Goal: Task Accomplishment & Management: Manage account settings

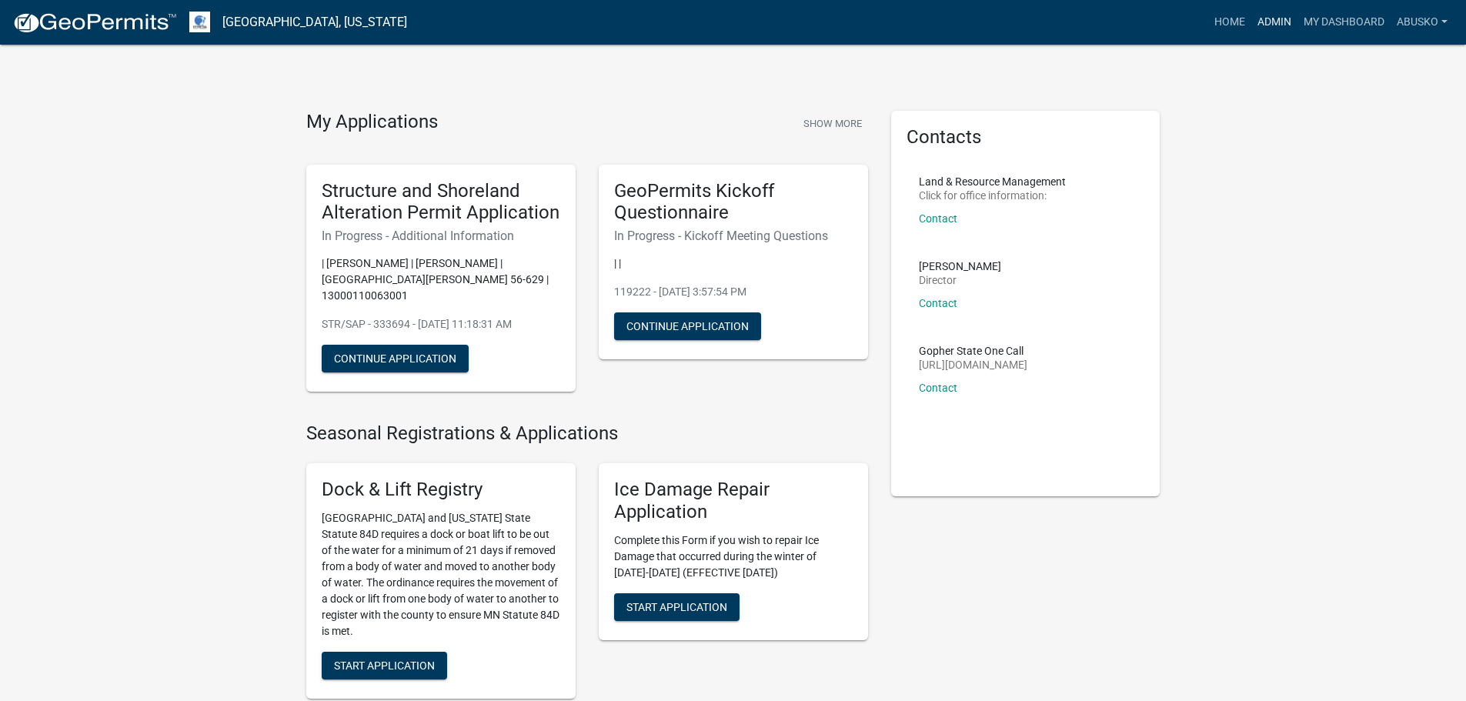
click at [1274, 16] on link "Admin" at bounding box center [1274, 22] width 46 height 29
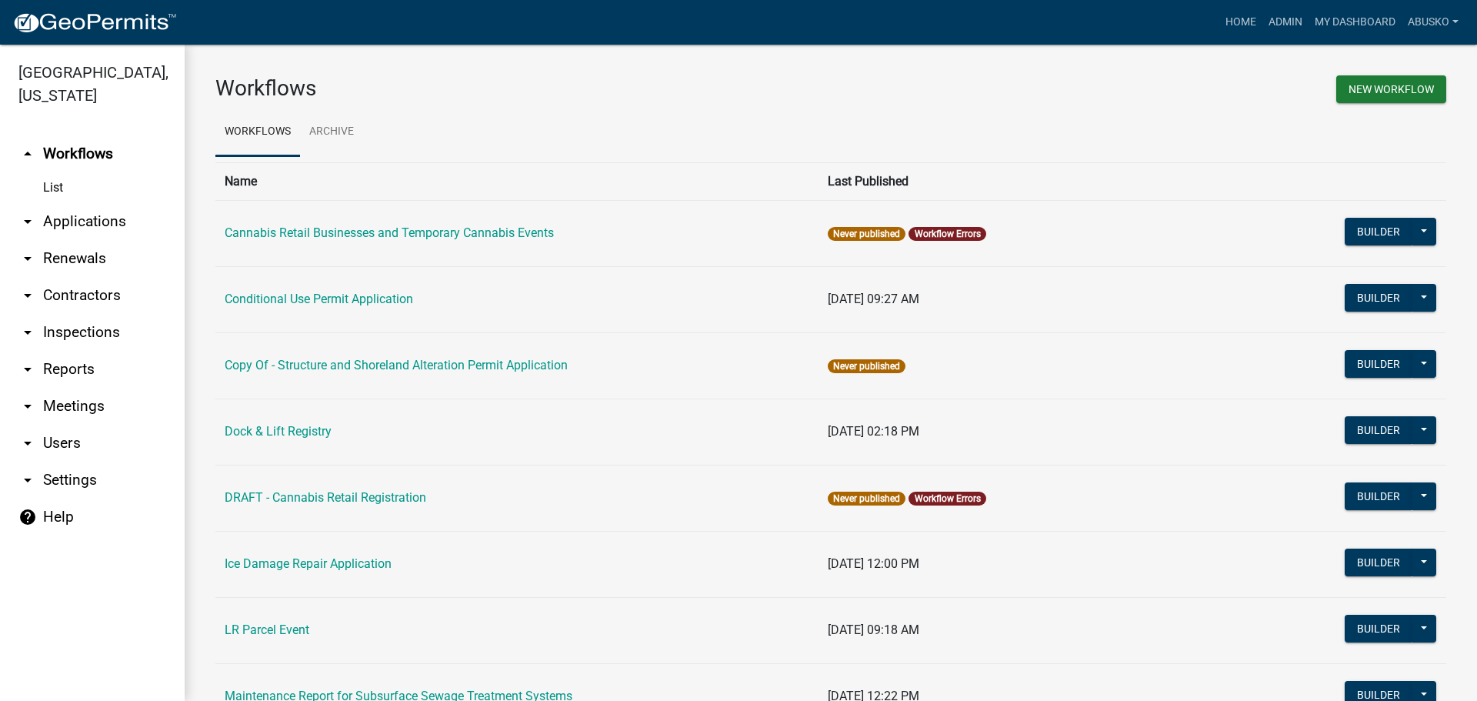
click at [85, 218] on link "arrow_drop_down Applications" at bounding box center [92, 221] width 185 height 37
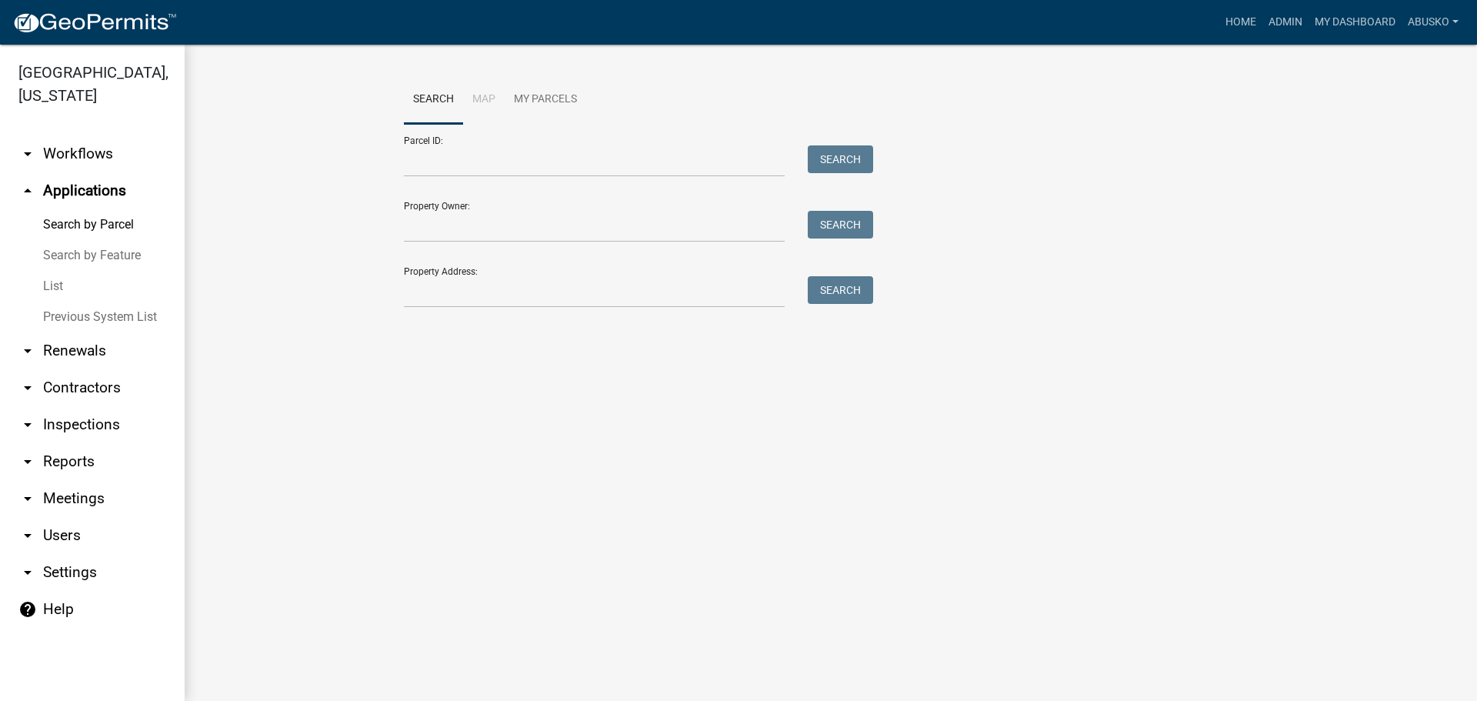
click at [80, 147] on link "arrow_drop_down Workflows" at bounding box center [92, 153] width 185 height 37
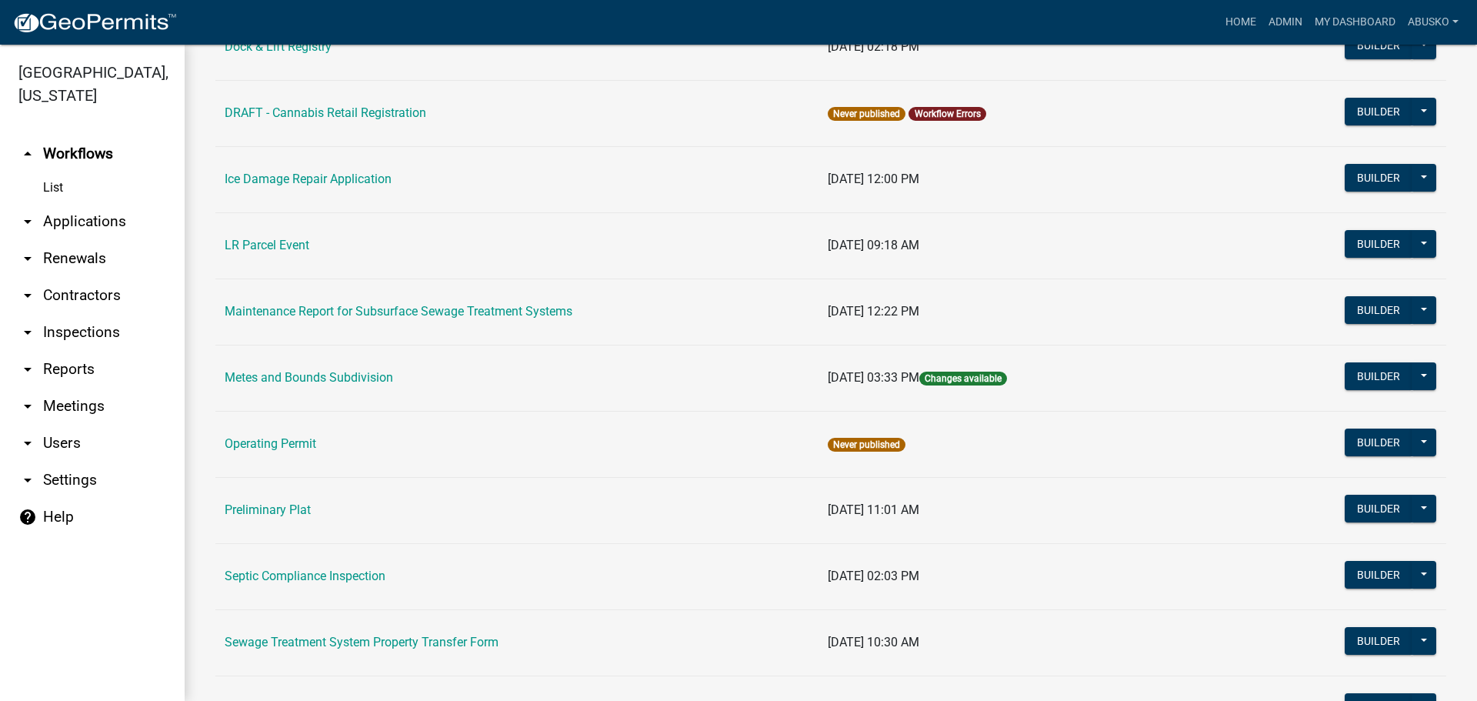
scroll to position [693, 0]
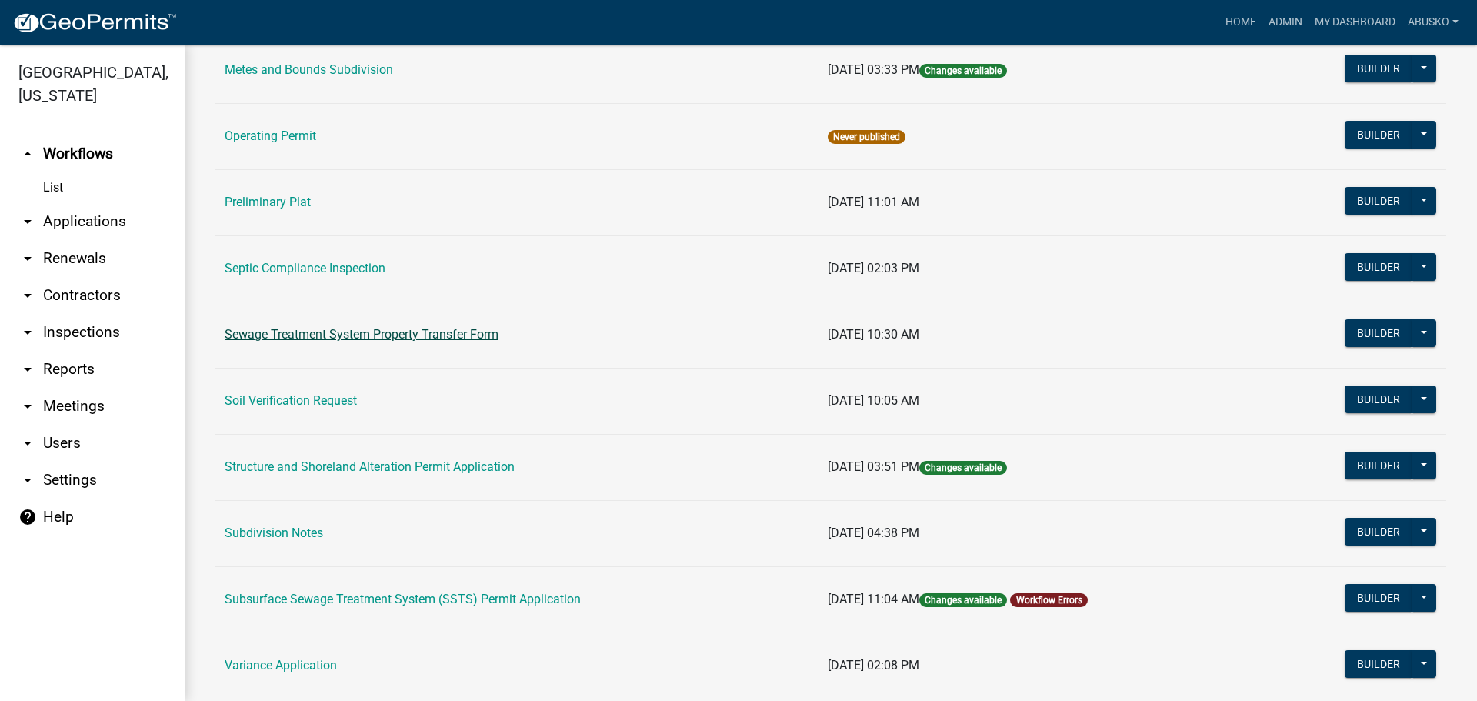
click at [389, 339] on link "Sewage Treatment System Property Transfer Form" at bounding box center [362, 334] width 274 height 15
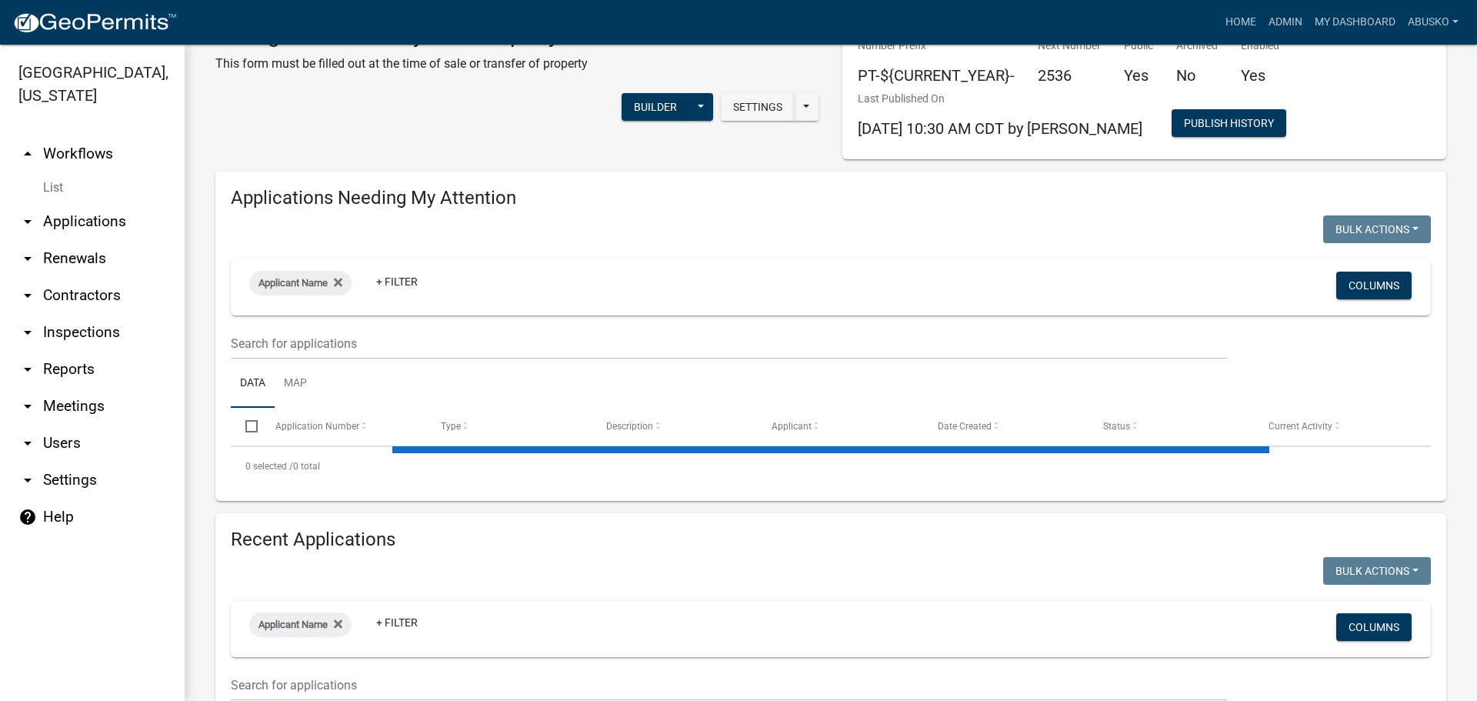
select select "3: 100"
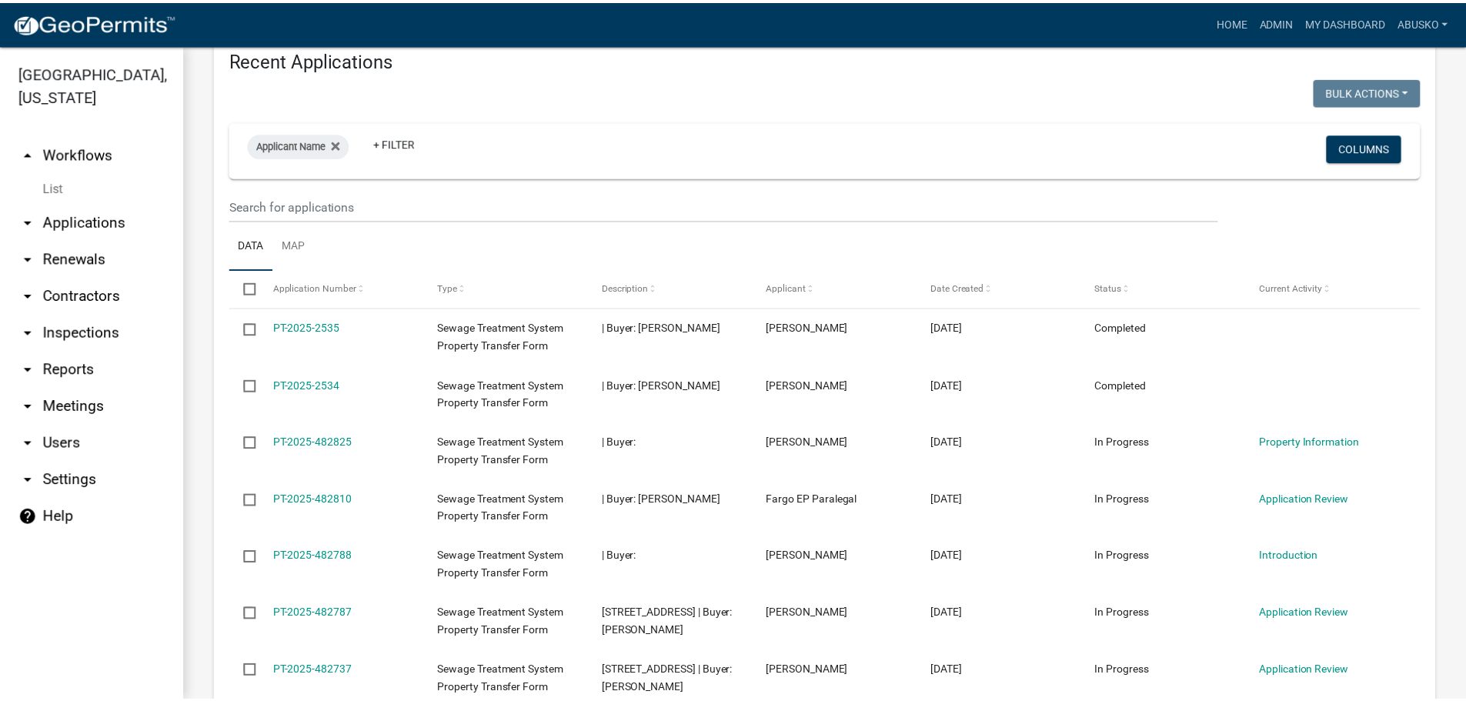
scroll to position [572, 0]
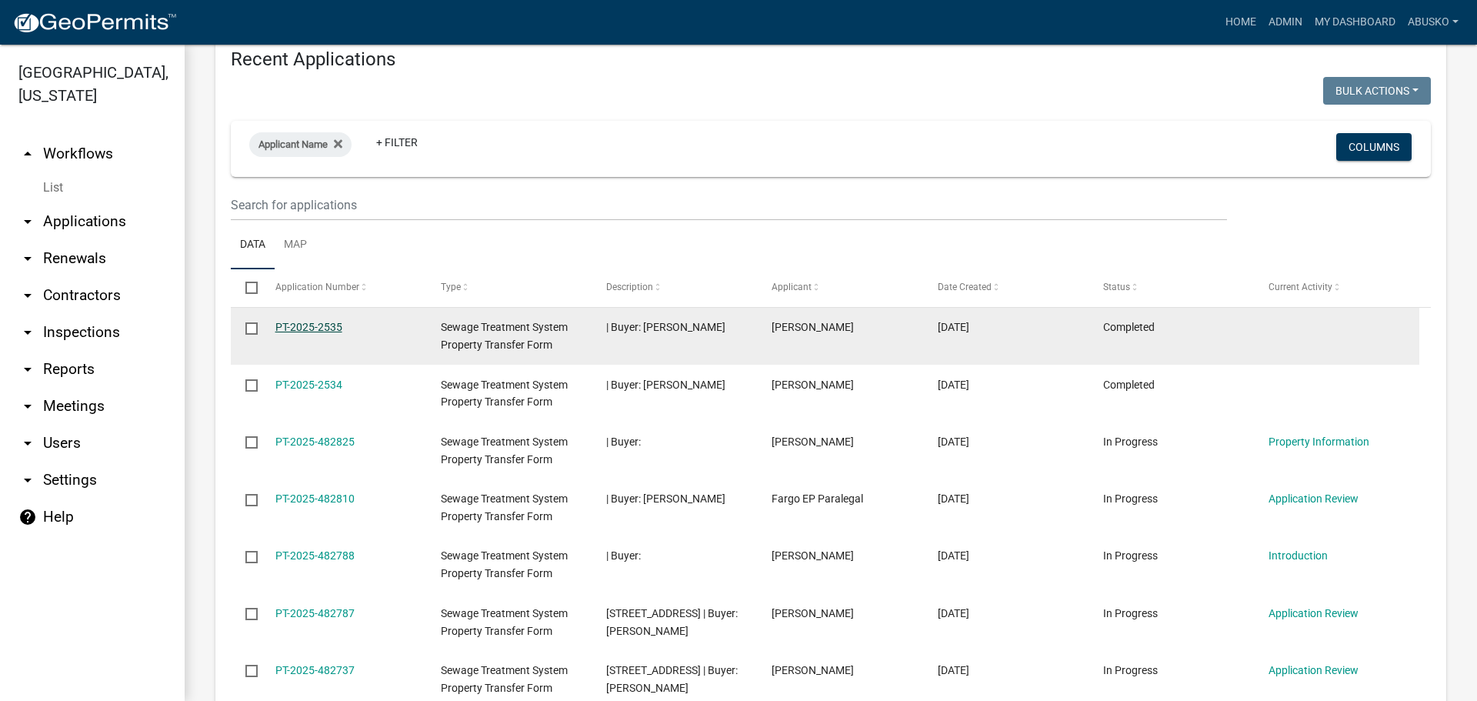
click at [329, 323] on link "PT-2025-2535" at bounding box center [308, 327] width 67 height 12
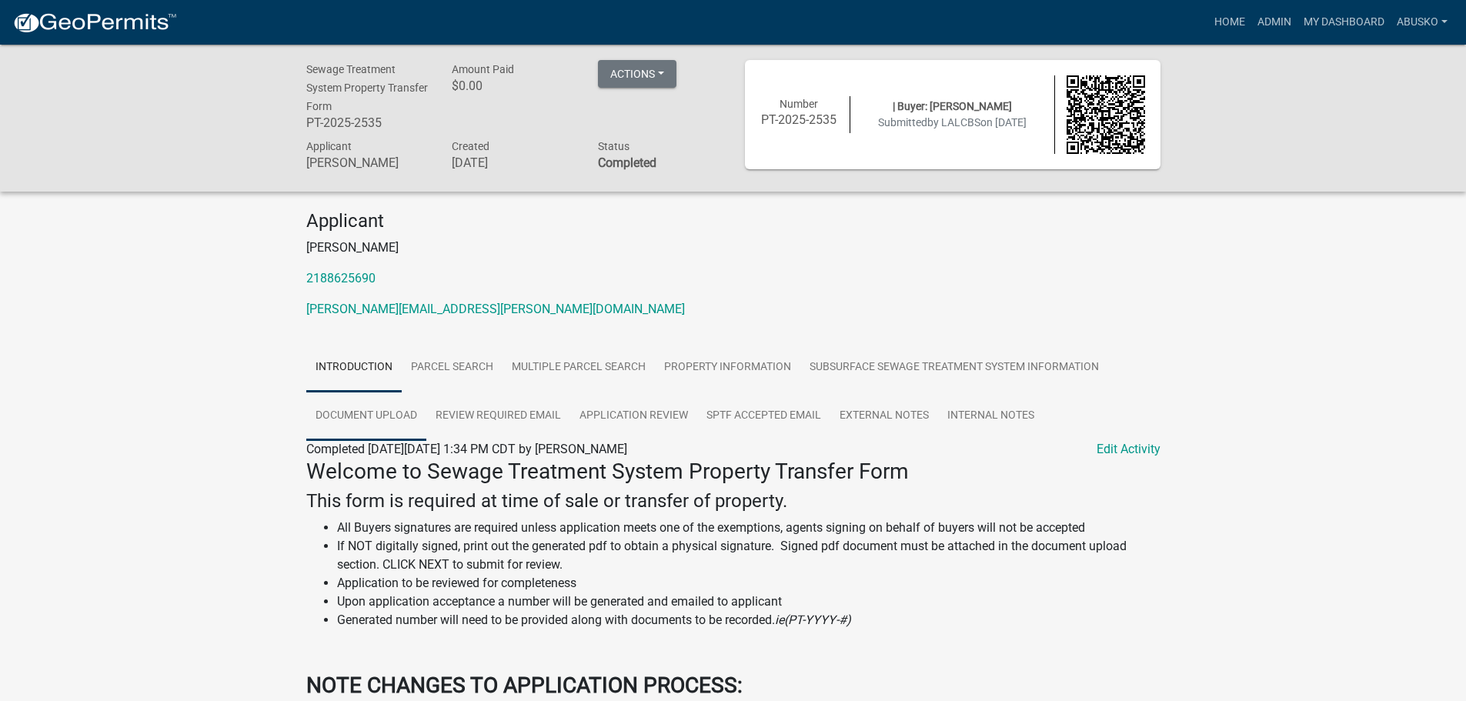
click at [399, 409] on link "Document Upload" at bounding box center [366, 416] width 120 height 49
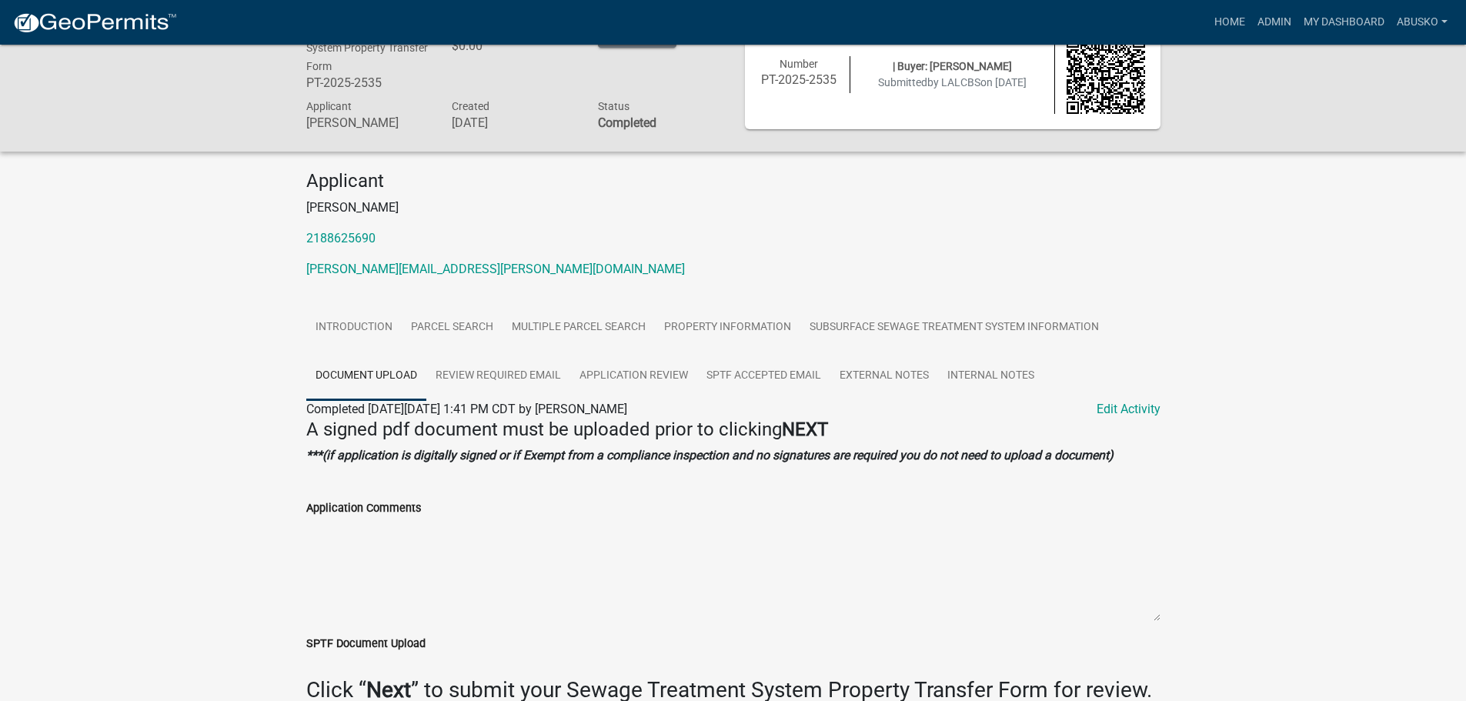
scroll to position [119, 0]
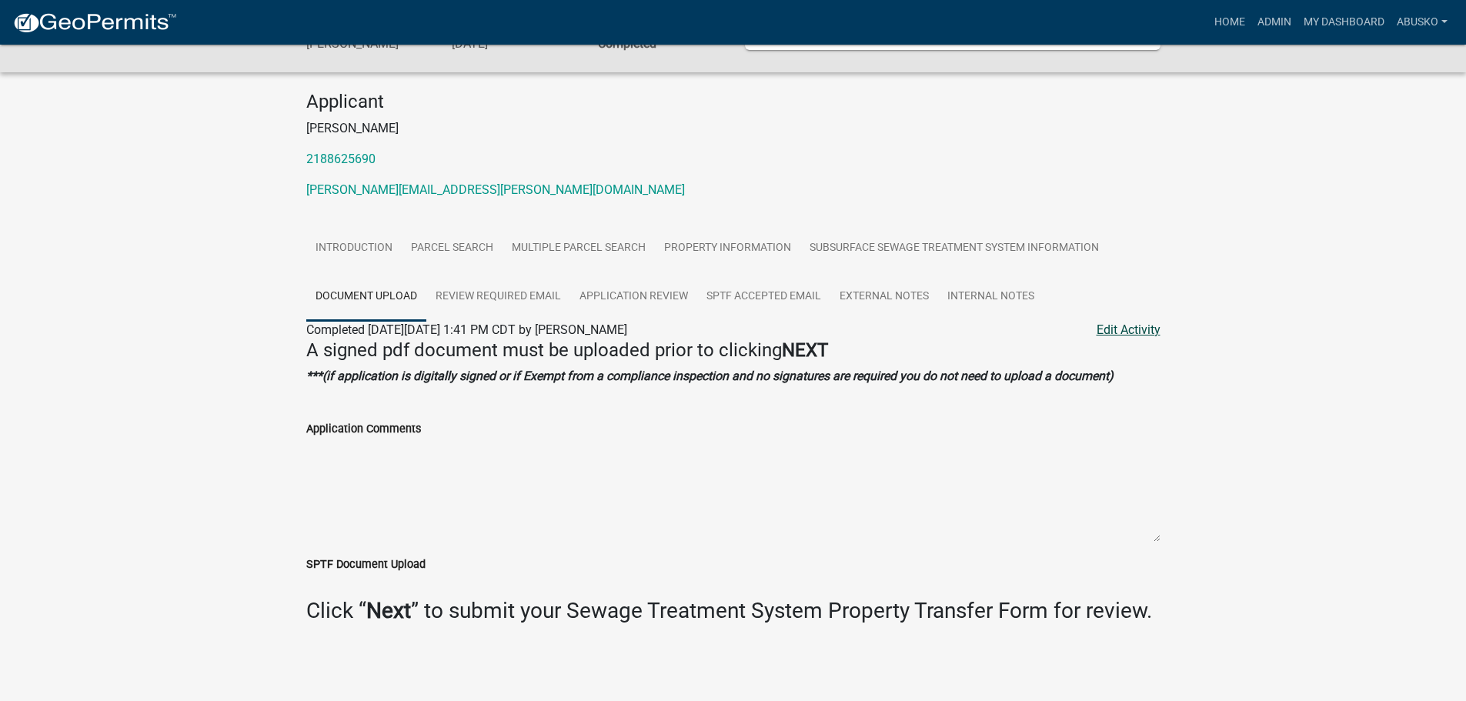
click at [1141, 329] on link "Edit Activity" at bounding box center [1129, 330] width 64 height 18
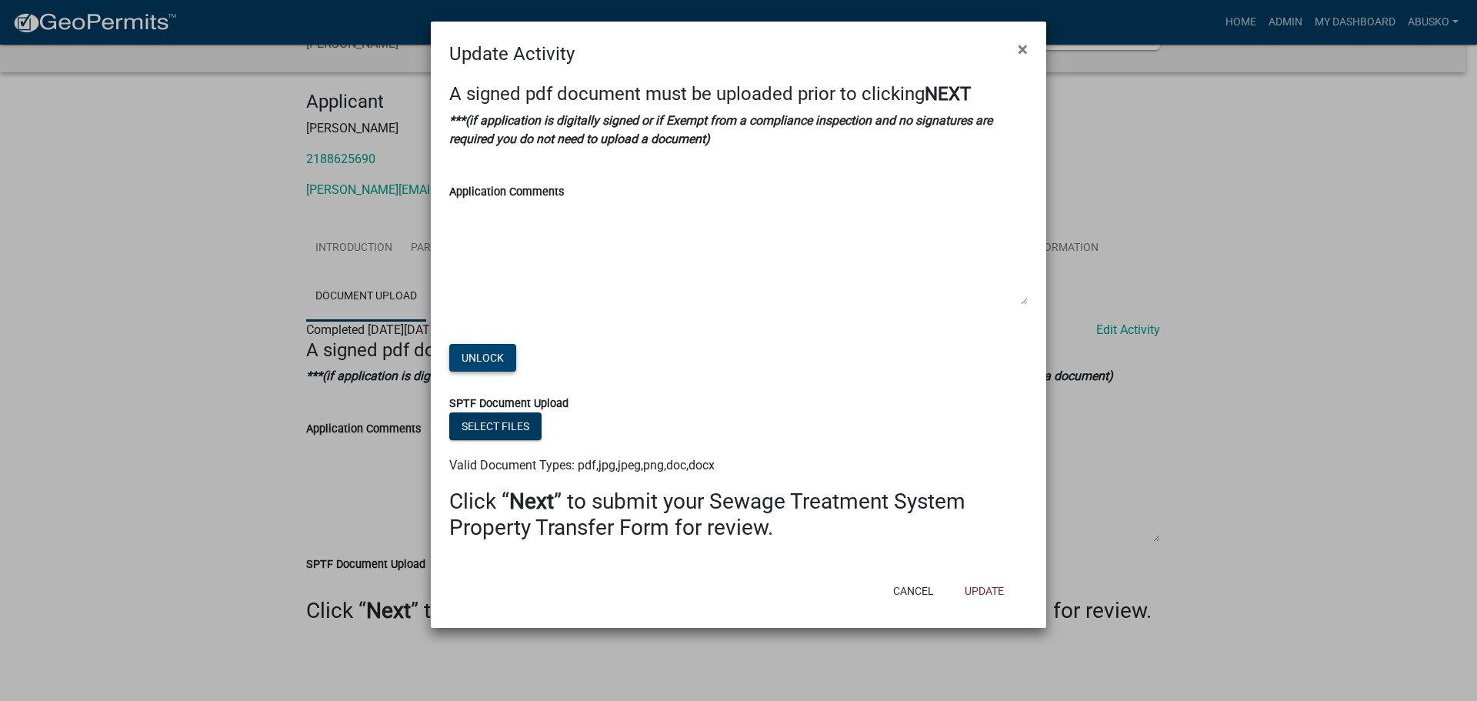
click at [472, 356] on button "Unlock" at bounding box center [482, 358] width 67 height 28
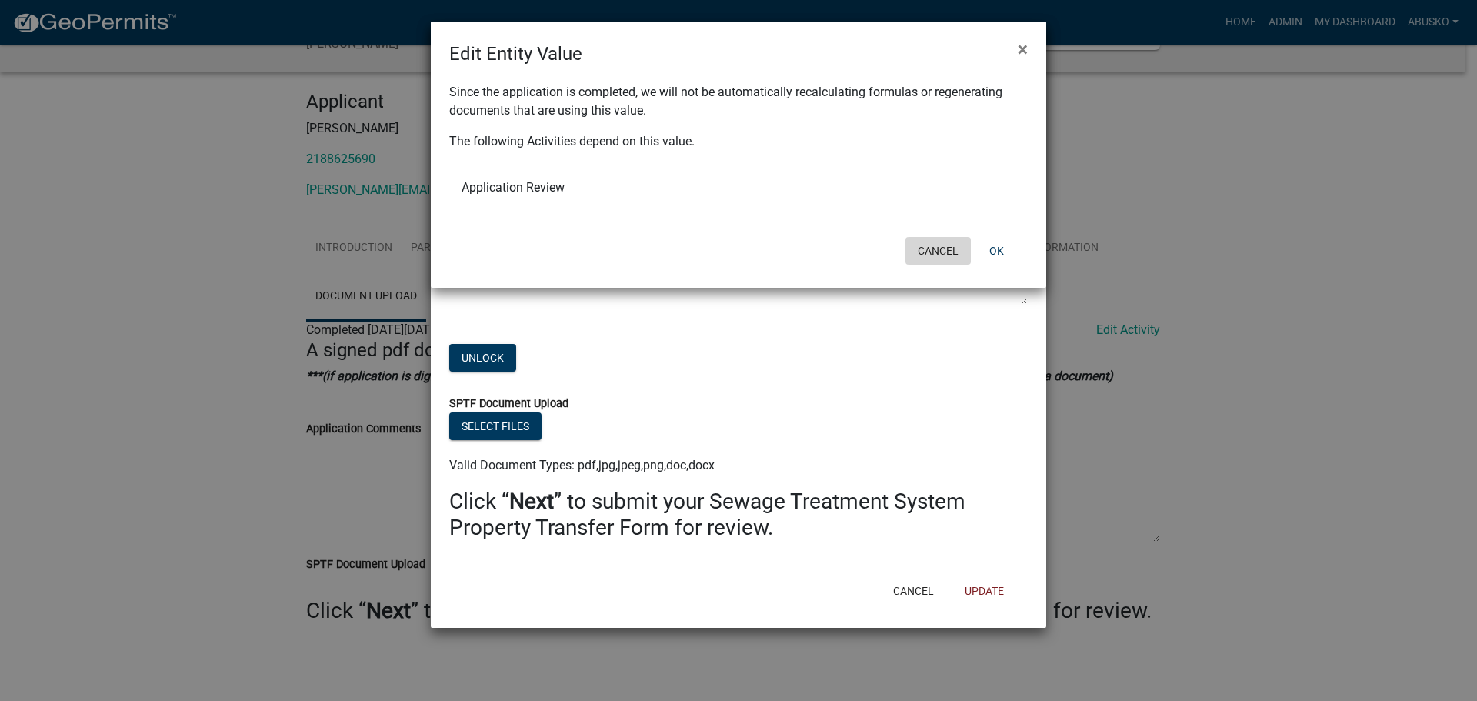
click at [963, 252] on button "Cancel" at bounding box center [938, 251] width 65 height 28
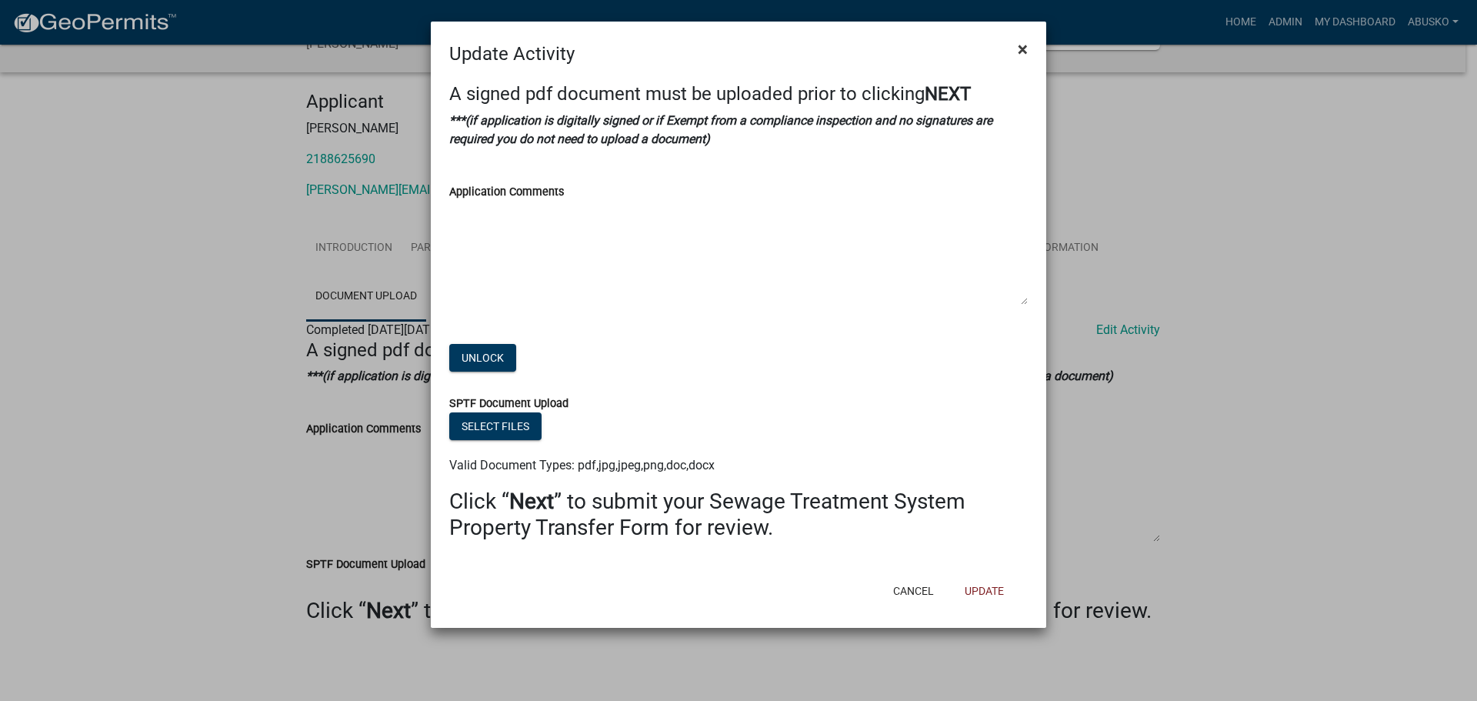
click at [1024, 49] on span "×" at bounding box center [1023, 49] width 10 height 22
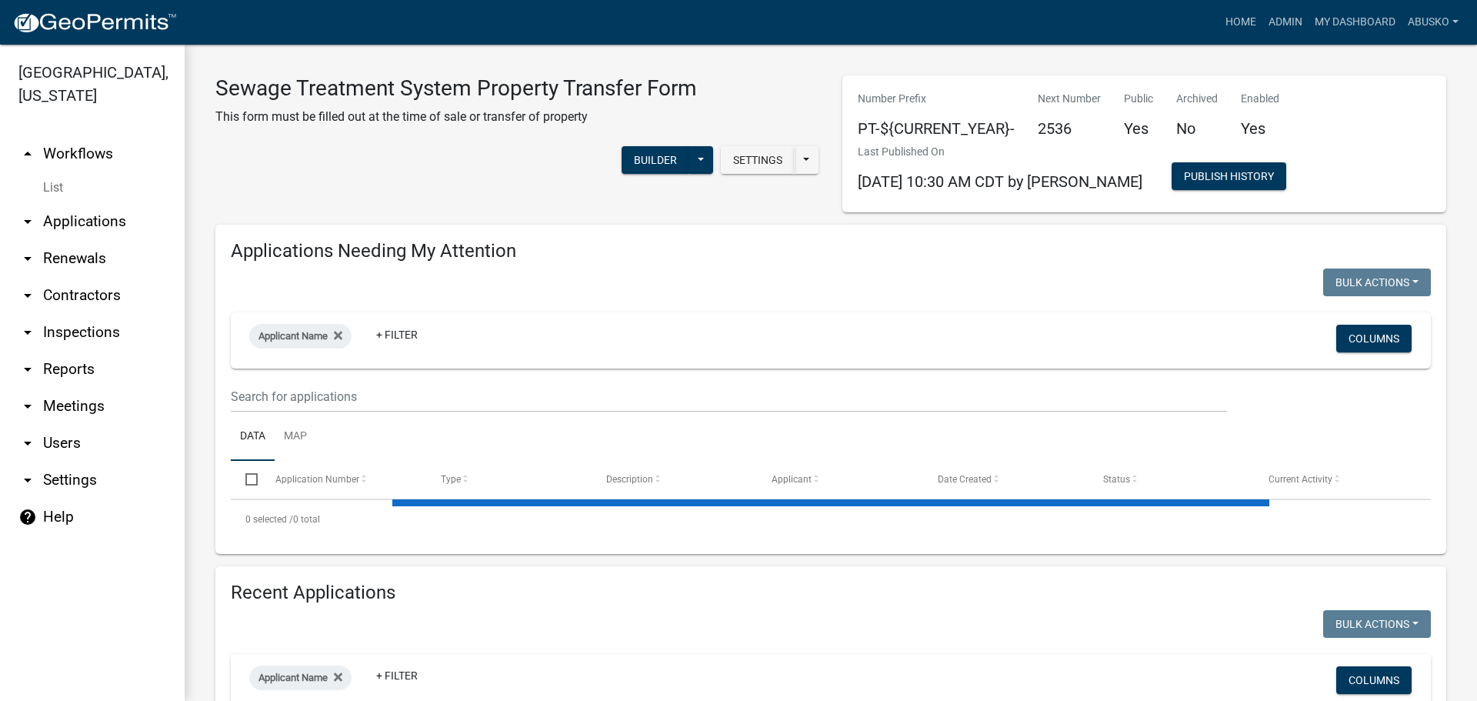
select select "3: 100"
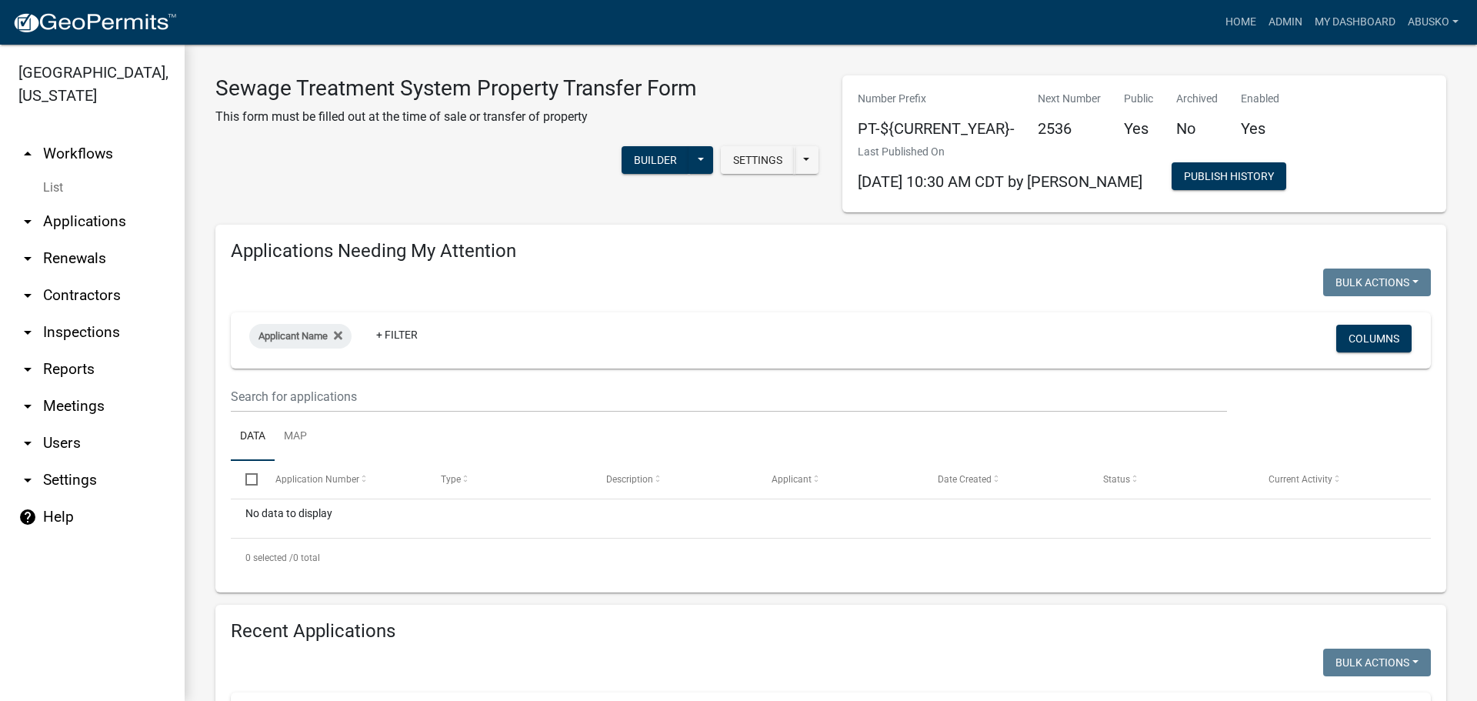
scroll to position [264, 0]
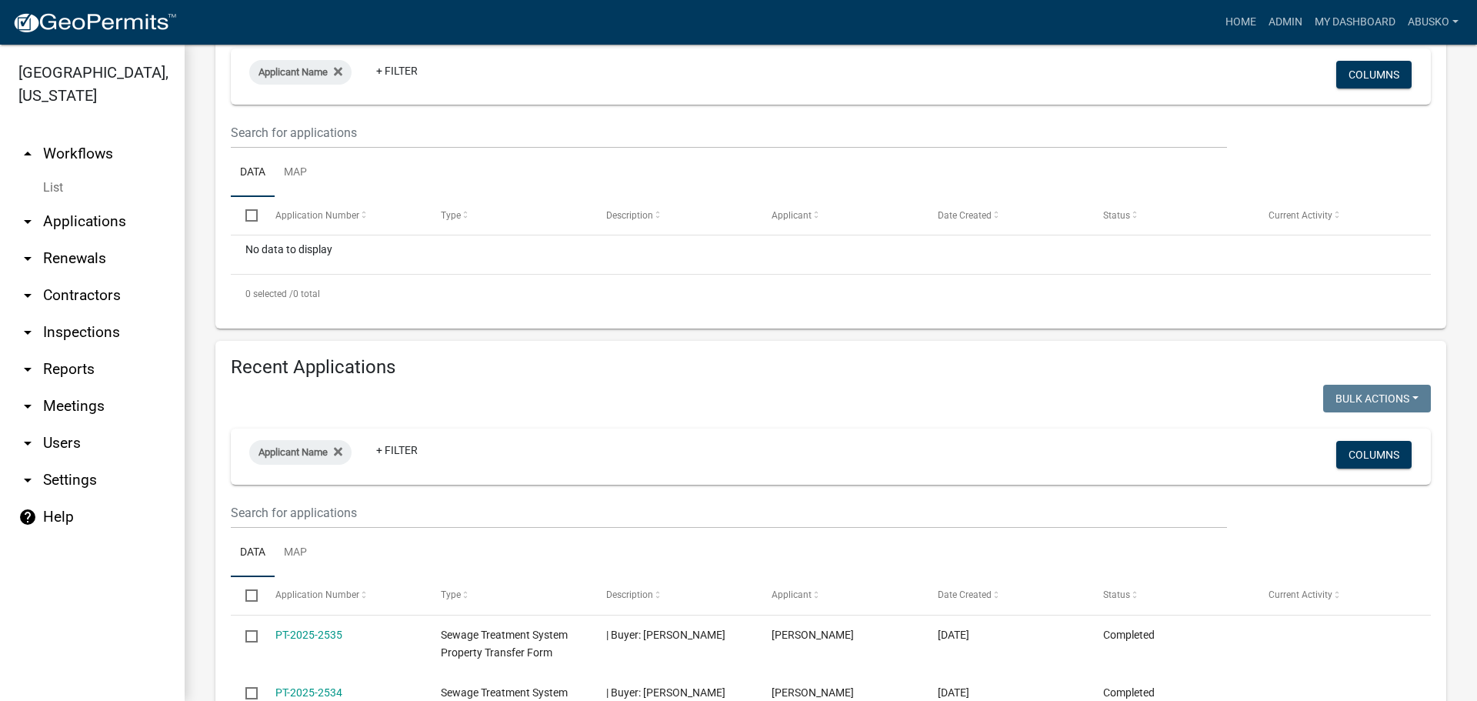
click at [86, 213] on link "arrow_drop_down Applications" at bounding box center [92, 221] width 185 height 37
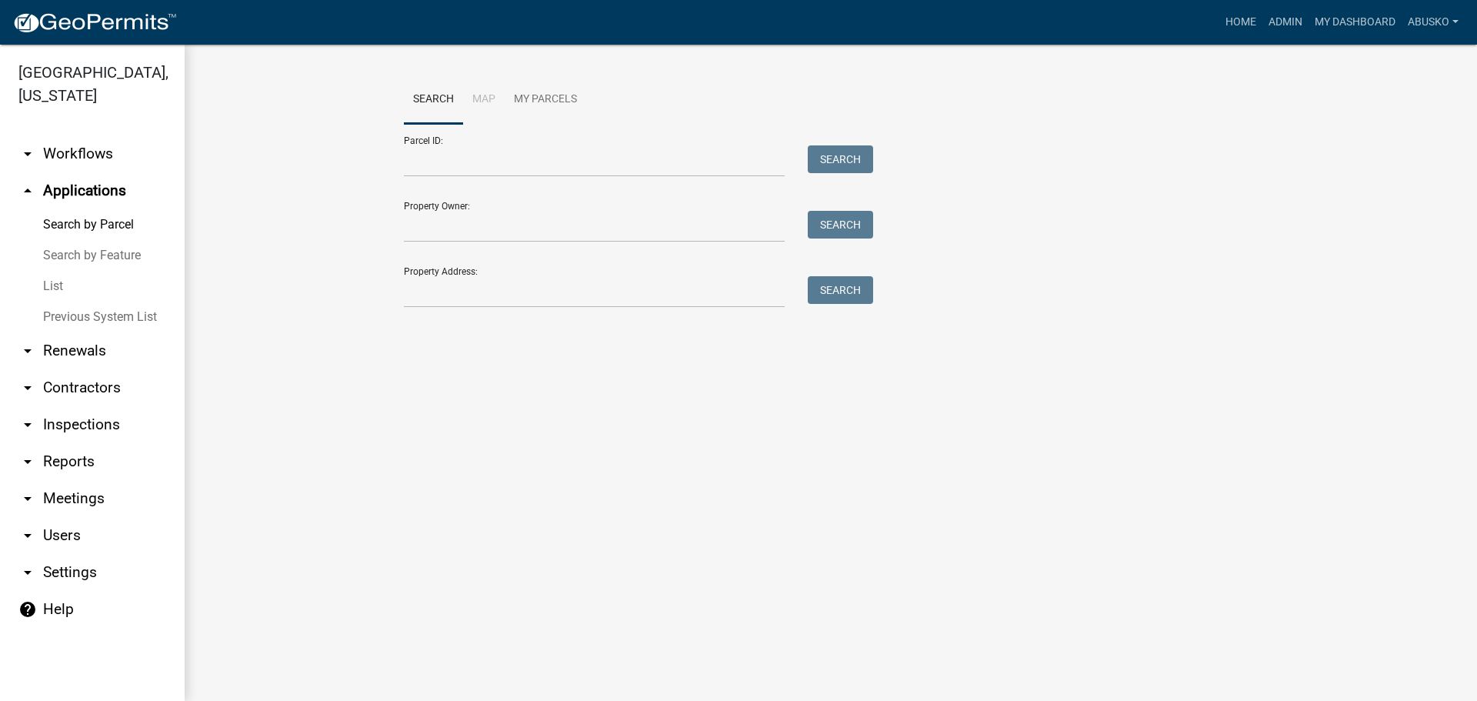
click at [86, 145] on link "arrow_drop_down Workflows" at bounding box center [92, 153] width 185 height 37
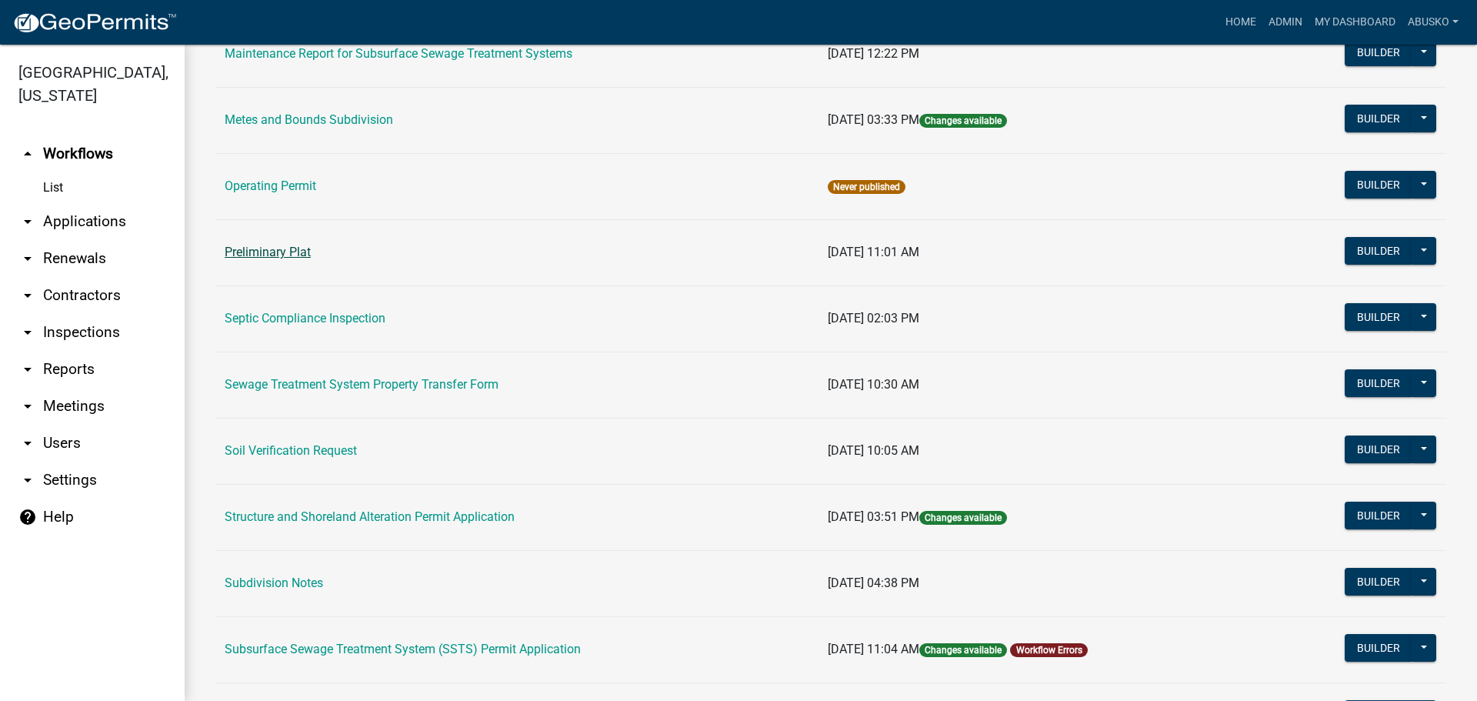
scroll to position [616, 0]
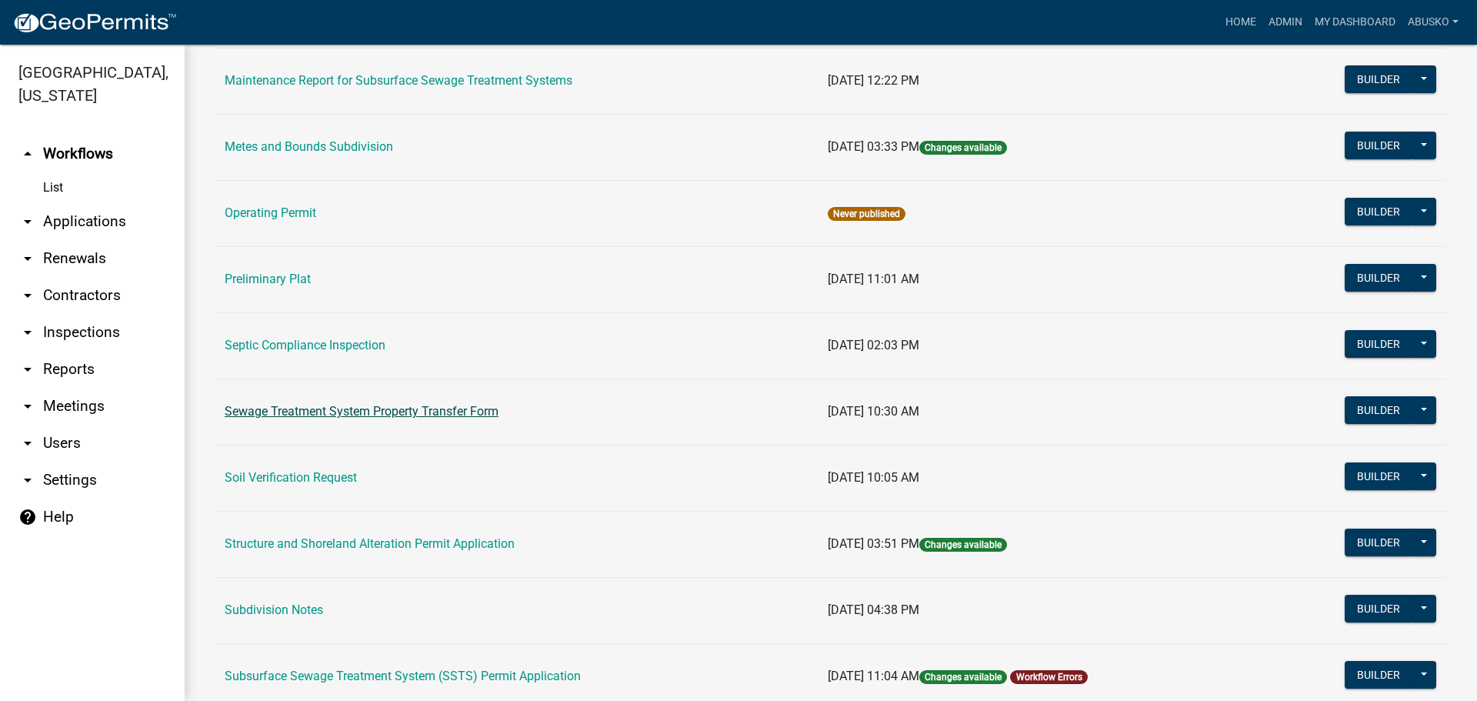
click at [404, 412] on link "Sewage Treatment System Property Transfer Form" at bounding box center [362, 411] width 274 height 15
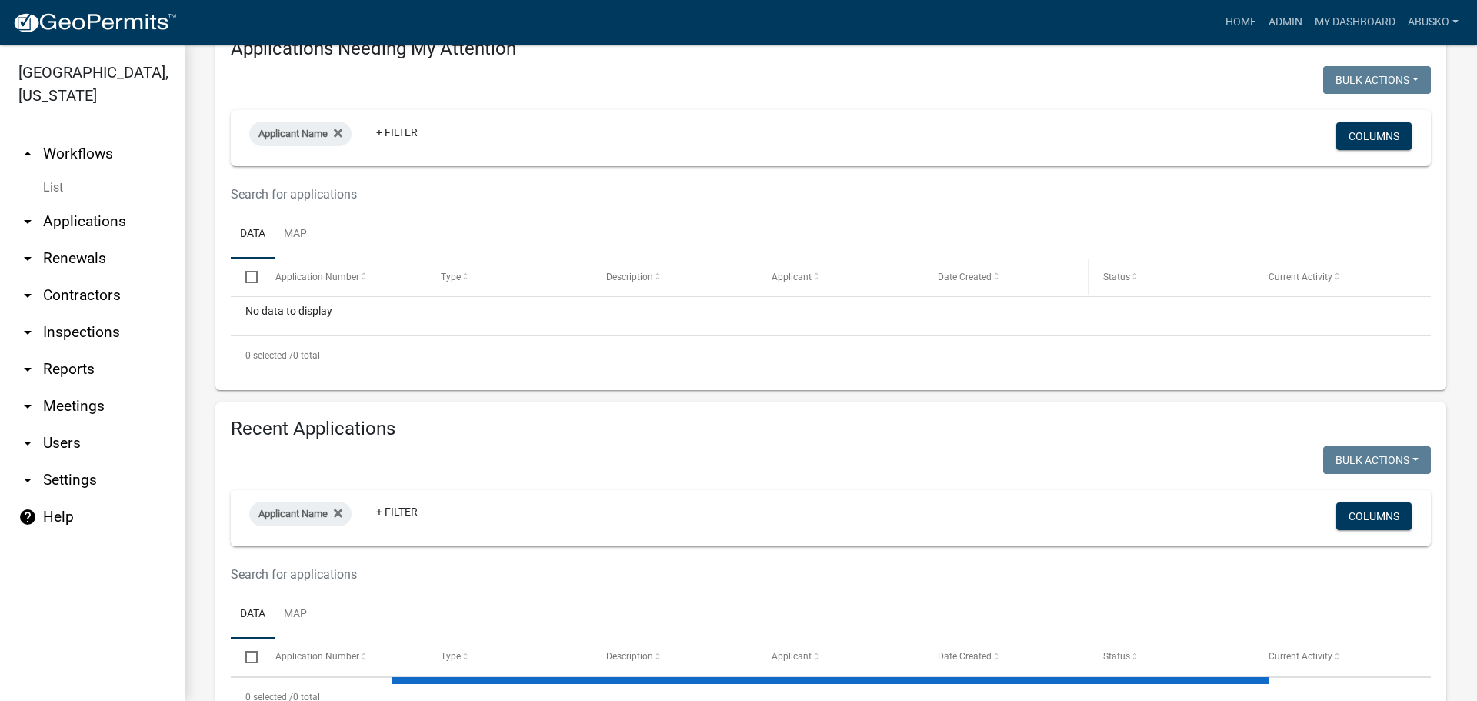
scroll to position [264, 0]
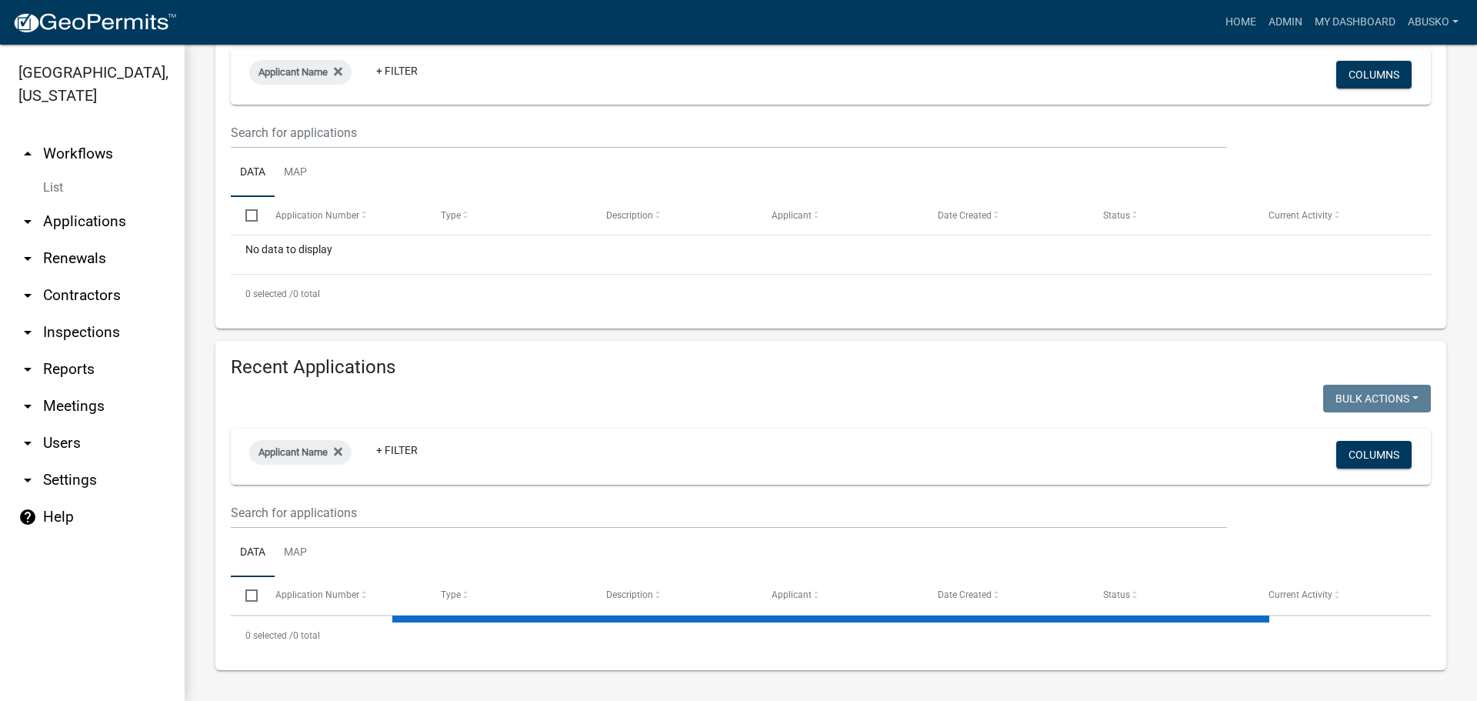
select select "3: 100"
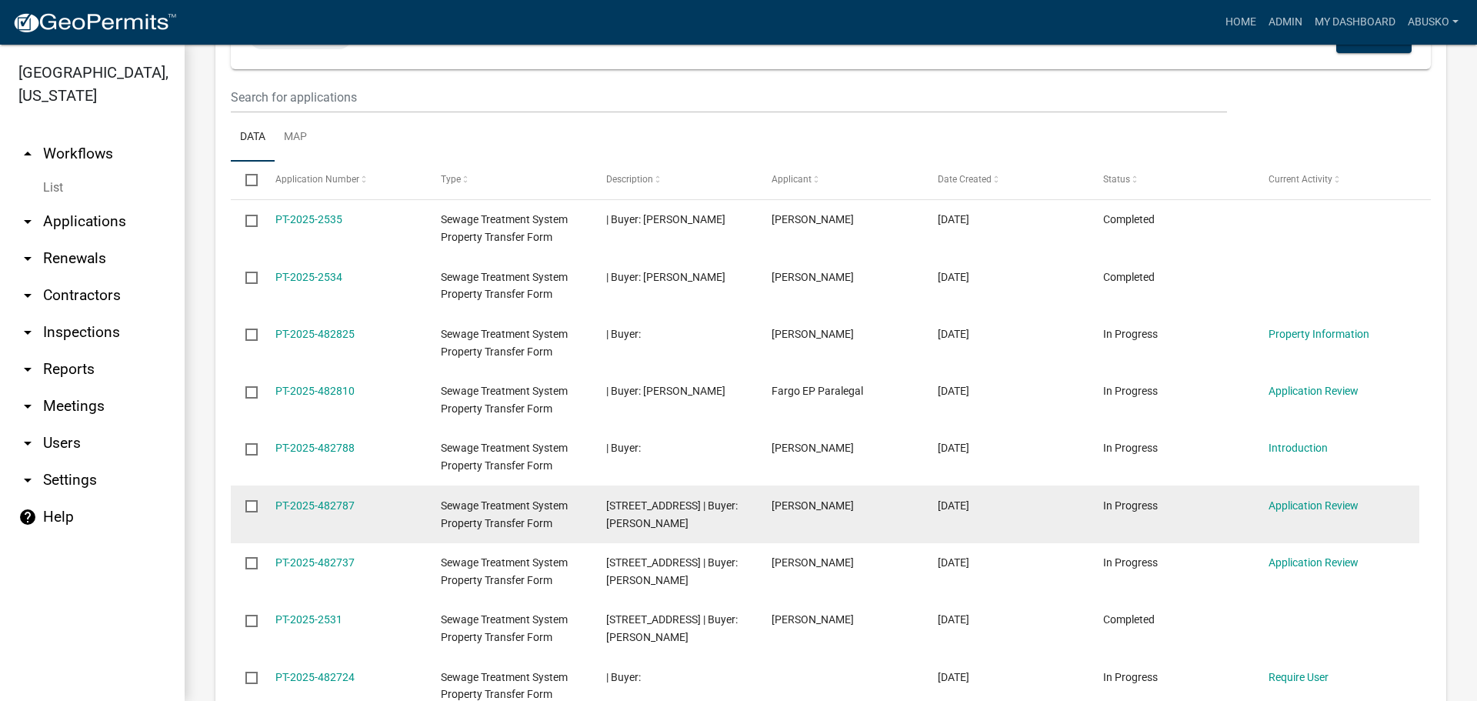
scroll to position [726, 0]
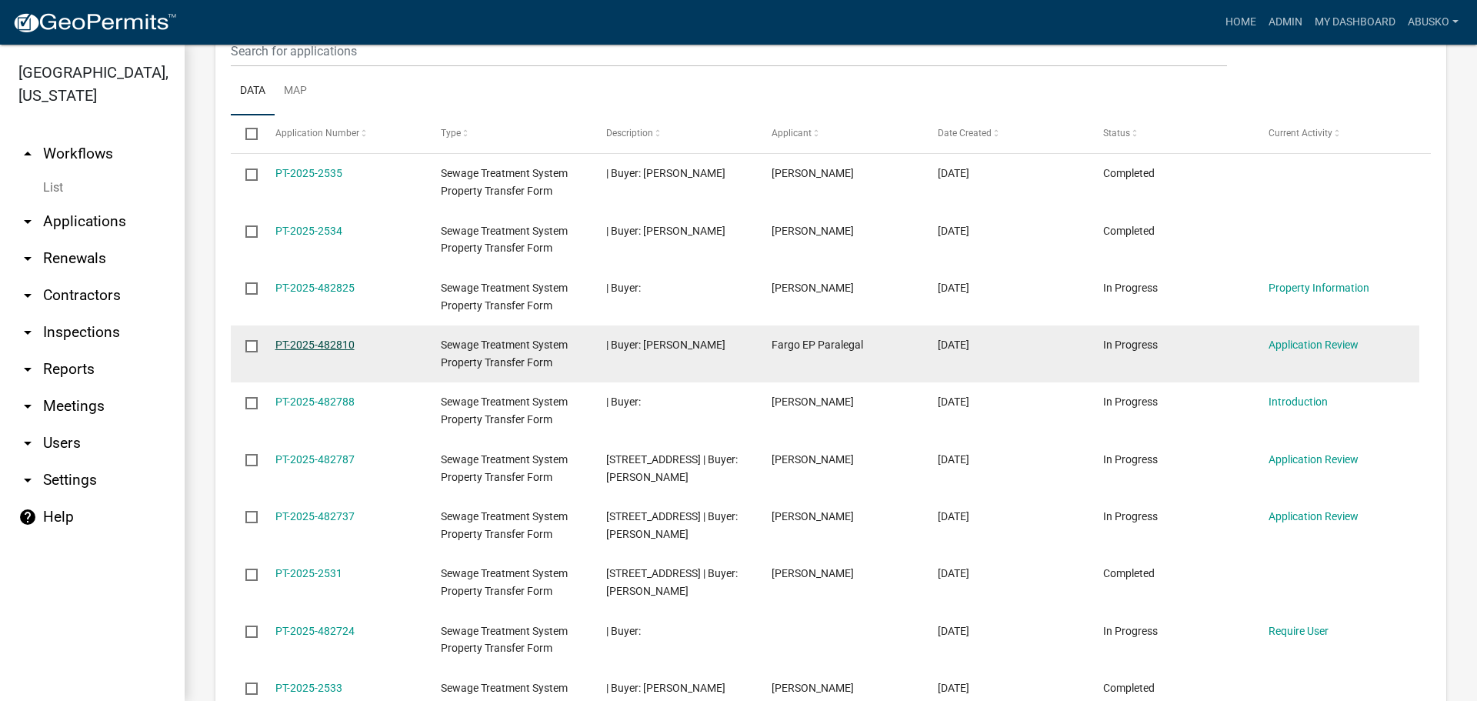
click at [307, 342] on link "PT-2025-482810" at bounding box center [314, 345] width 79 height 12
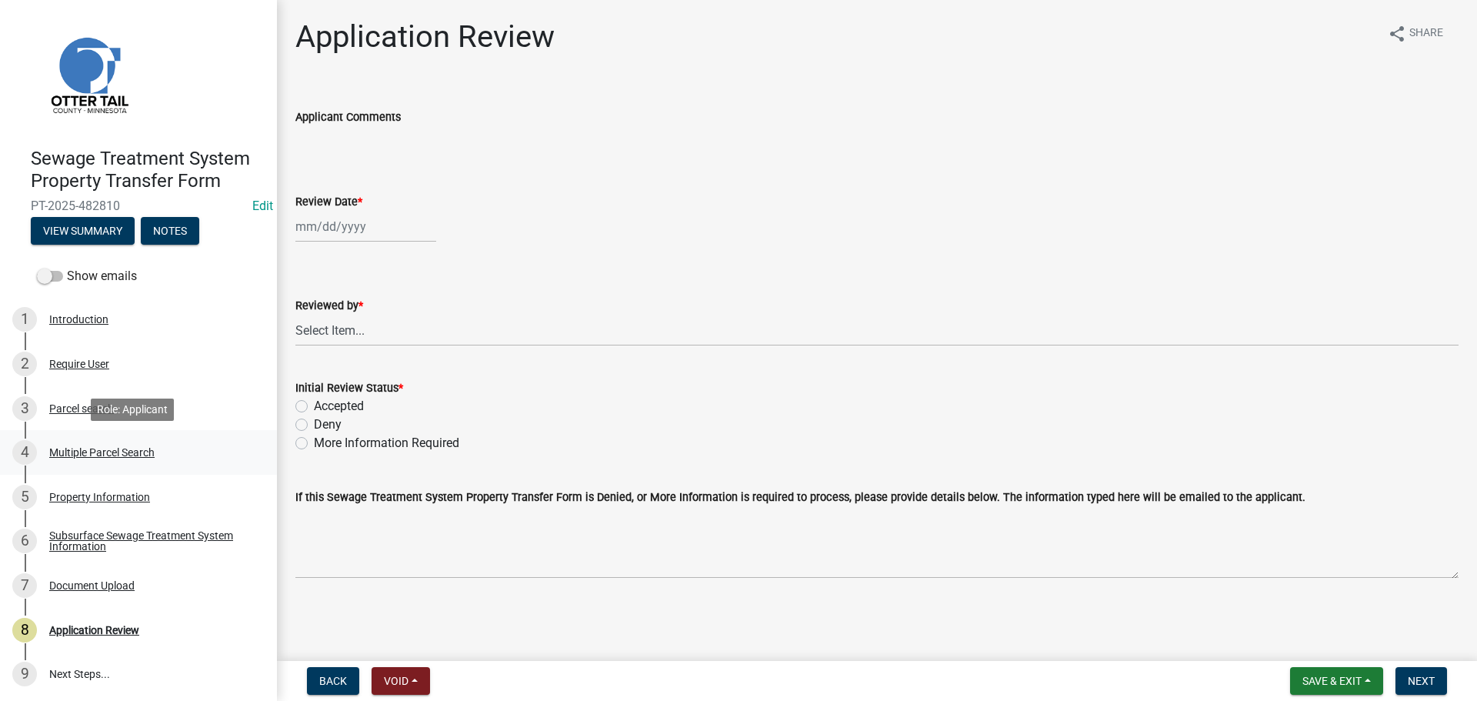
scroll to position [2, 0]
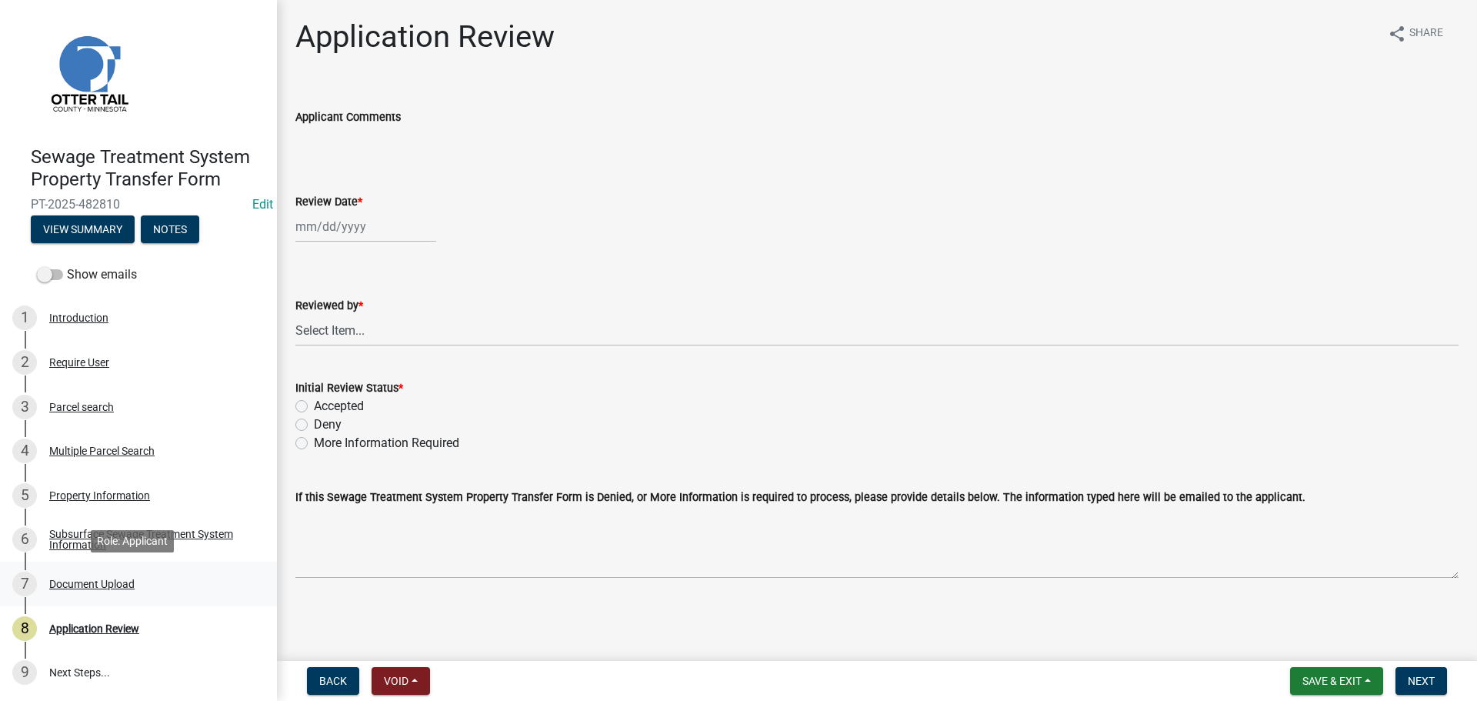
drag, startPoint x: 124, startPoint y: 576, endPoint x: 155, endPoint y: 566, distance: 32.4
click at [122, 577] on div "7 Document Upload" at bounding box center [132, 584] width 240 height 25
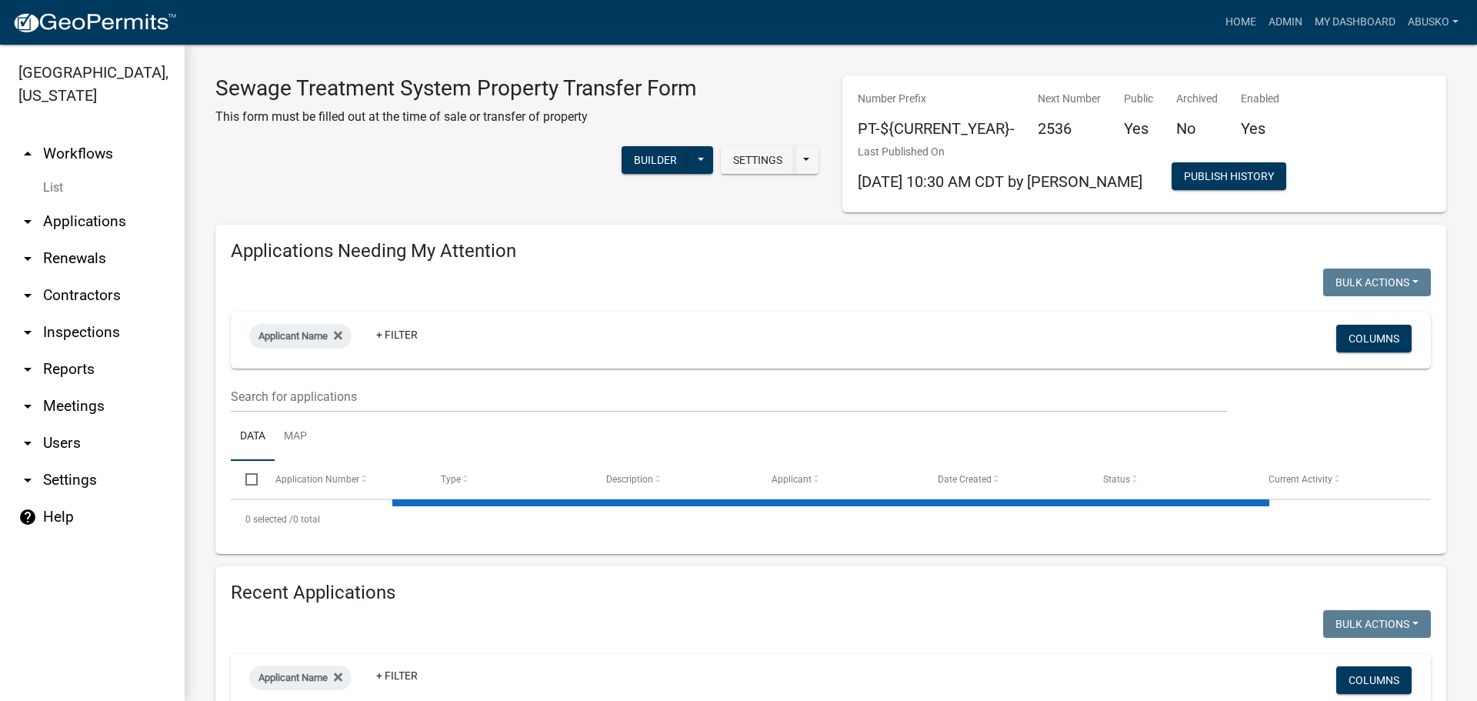
select select "3: 100"
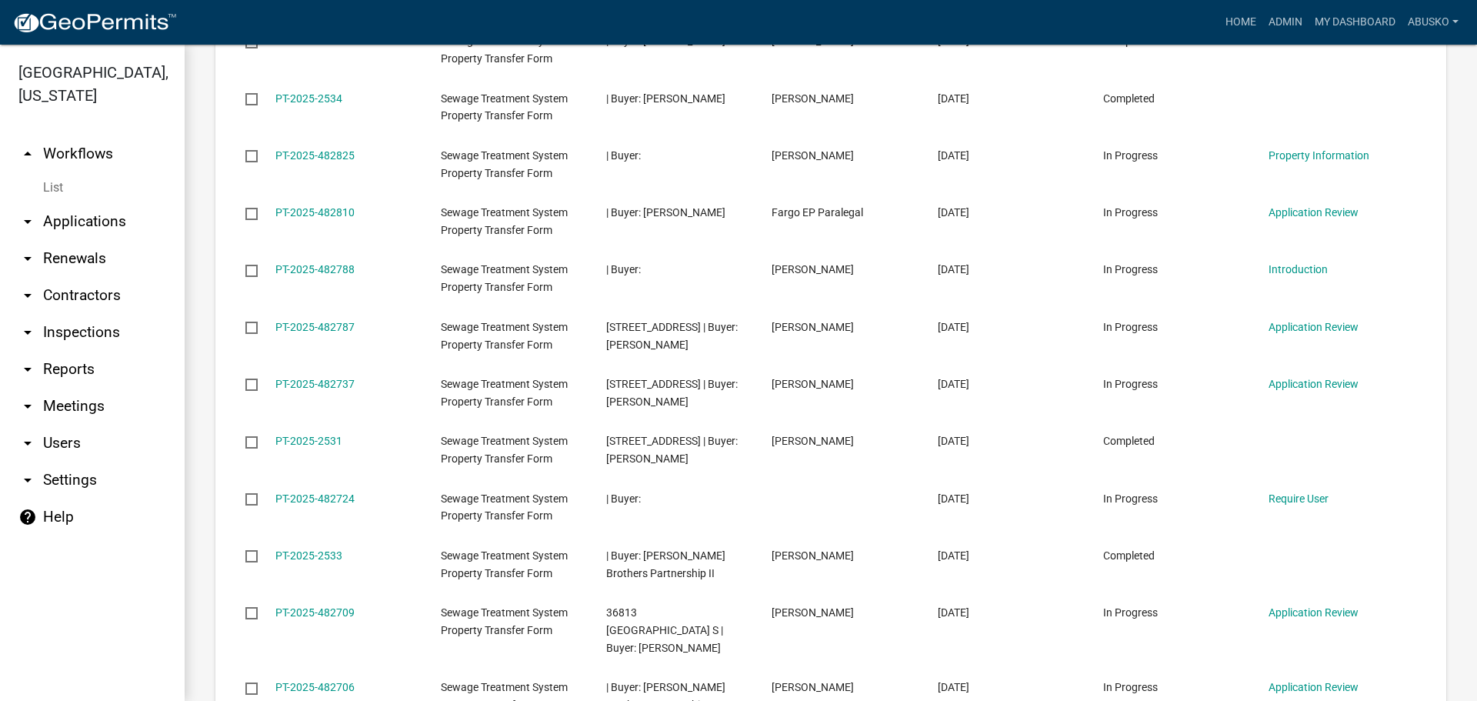
scroll to position [1000, 0]
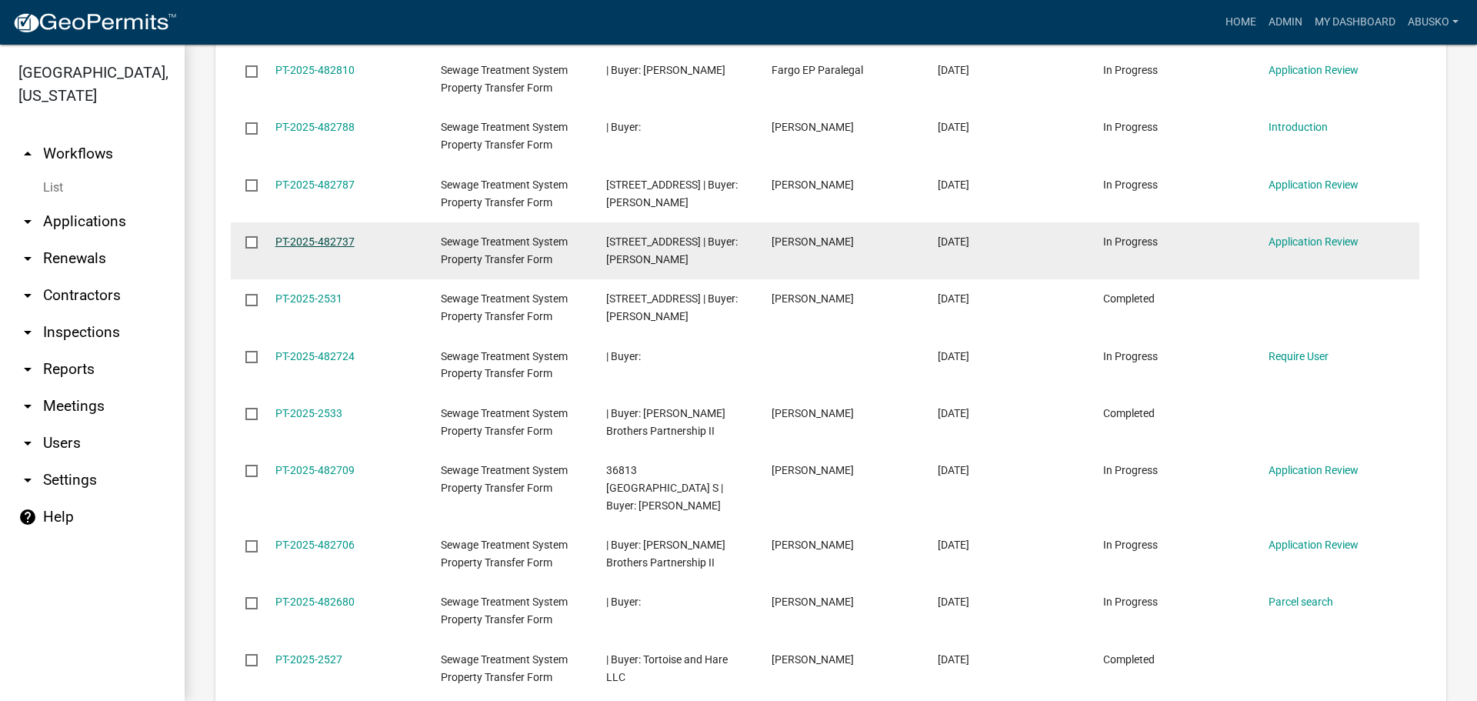
click at [307, 239] on link "PT-2025-482737" at bounding box center [314, 241] width 79 height 12
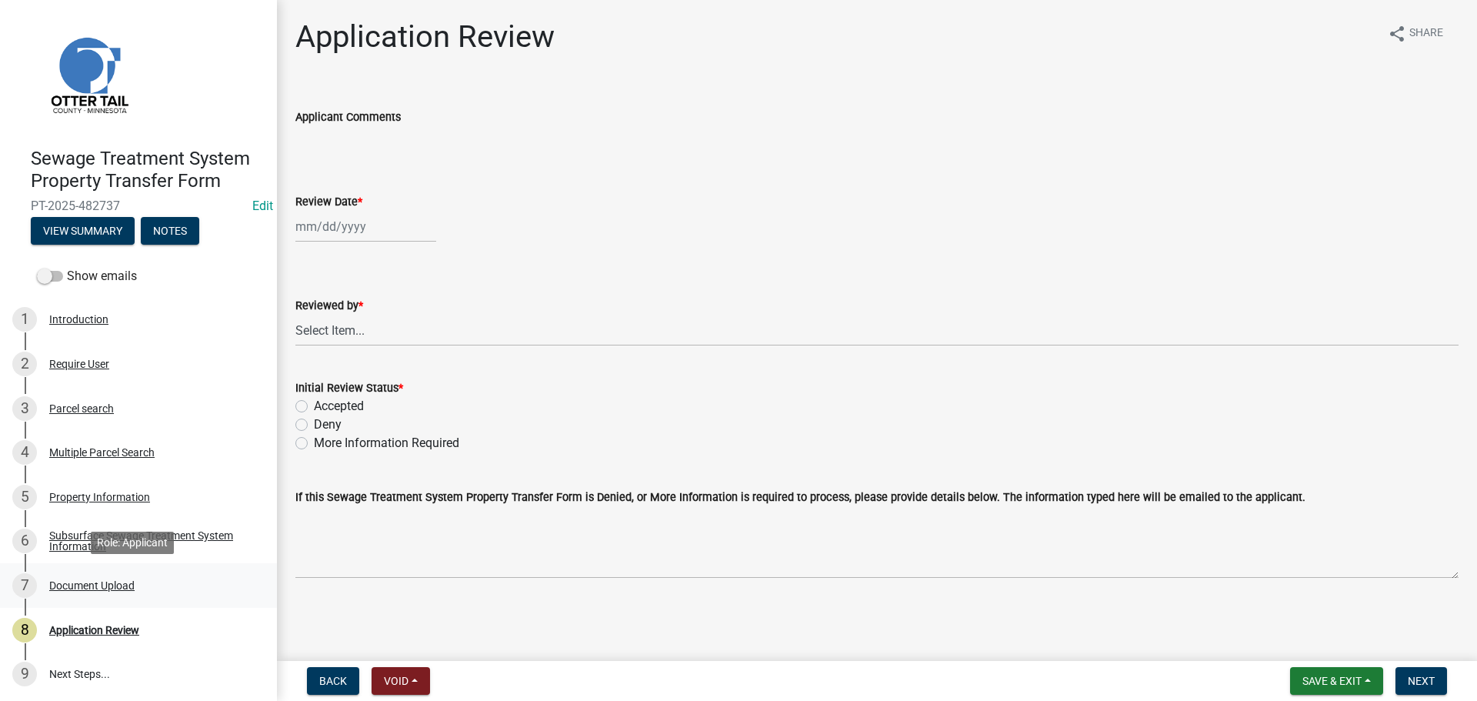
click at [102, 580] on div "Document Upload" at bounding box center [91, 585] width 85 height 11
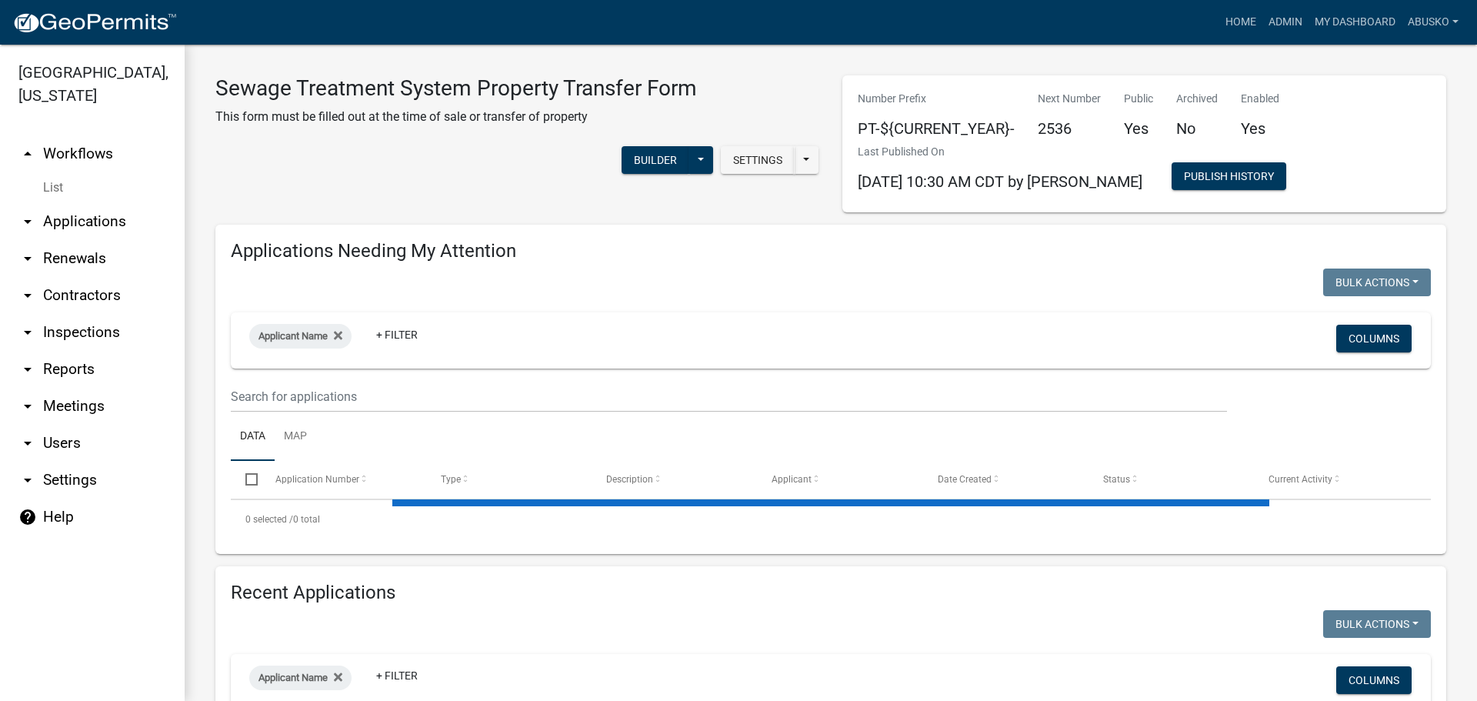
select select "3: 100"
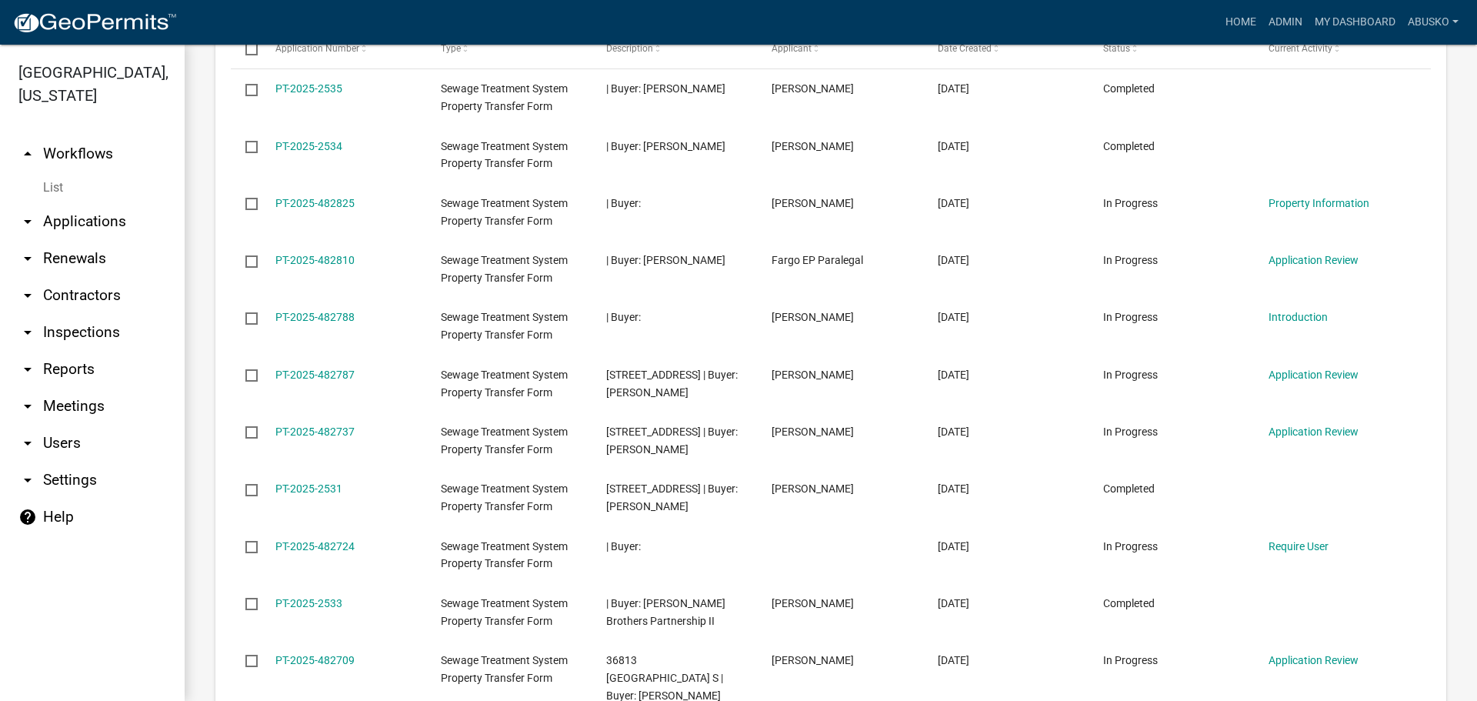
scroll to position [846, 0]
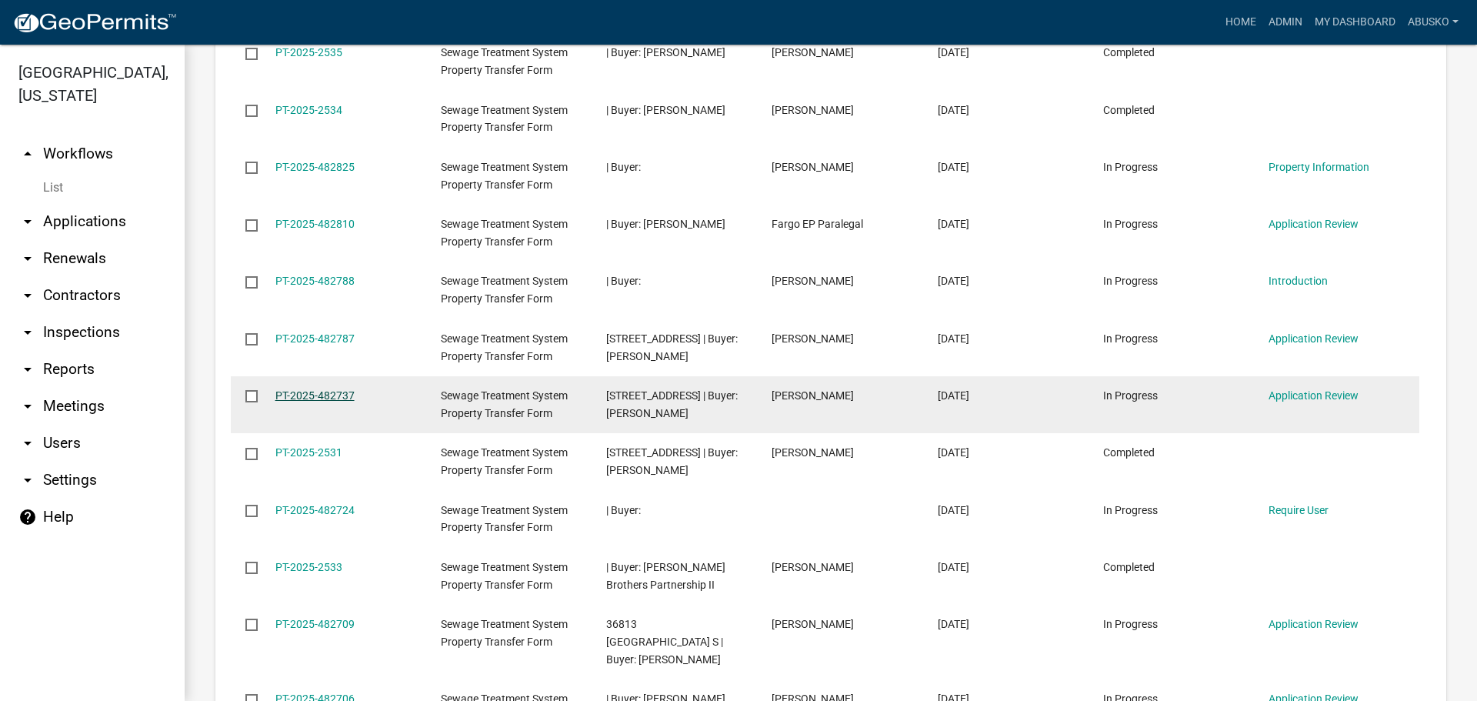
click at [294, 393] on link "PT-2025-482737" at bounding box center [314, 395] width 79 height 12
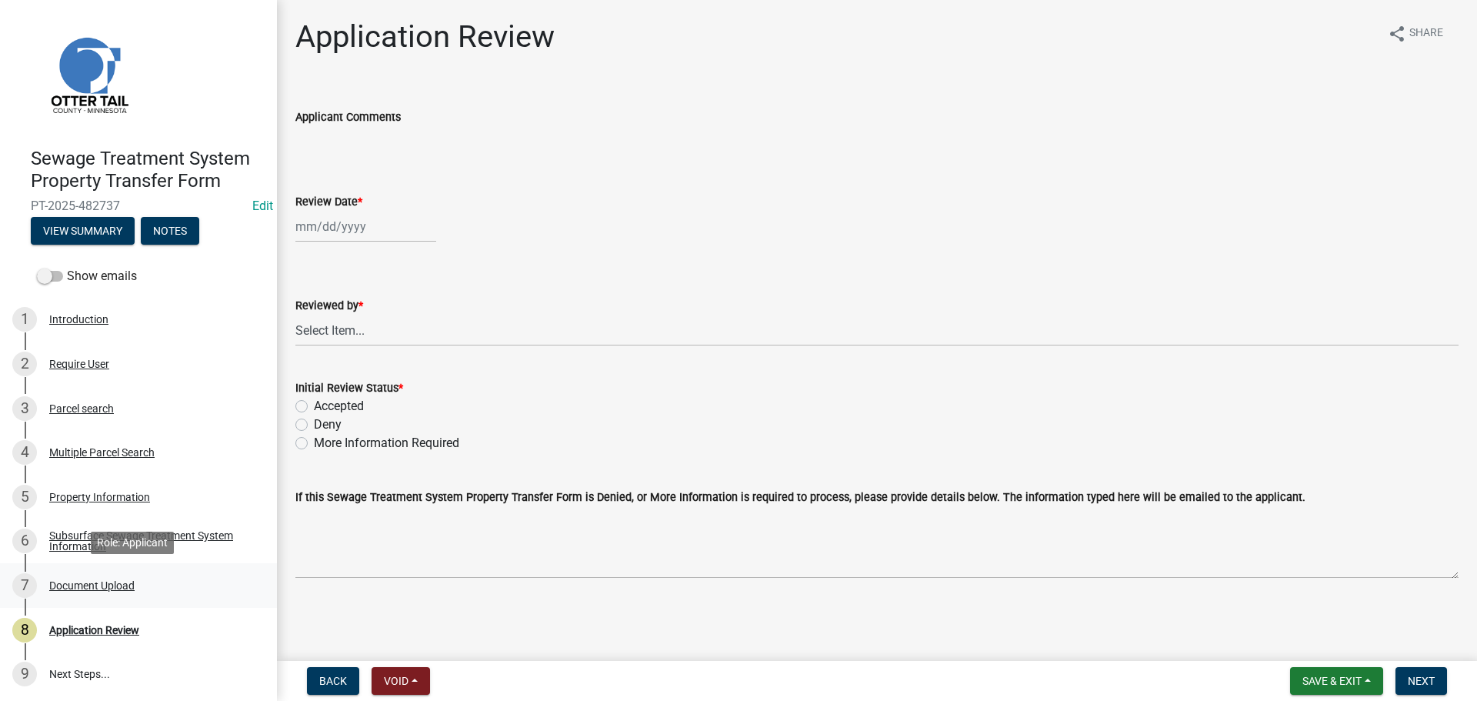
click at [114, 584] on div "Document Upload" at bounding box center [91, 585] width 85 height 11
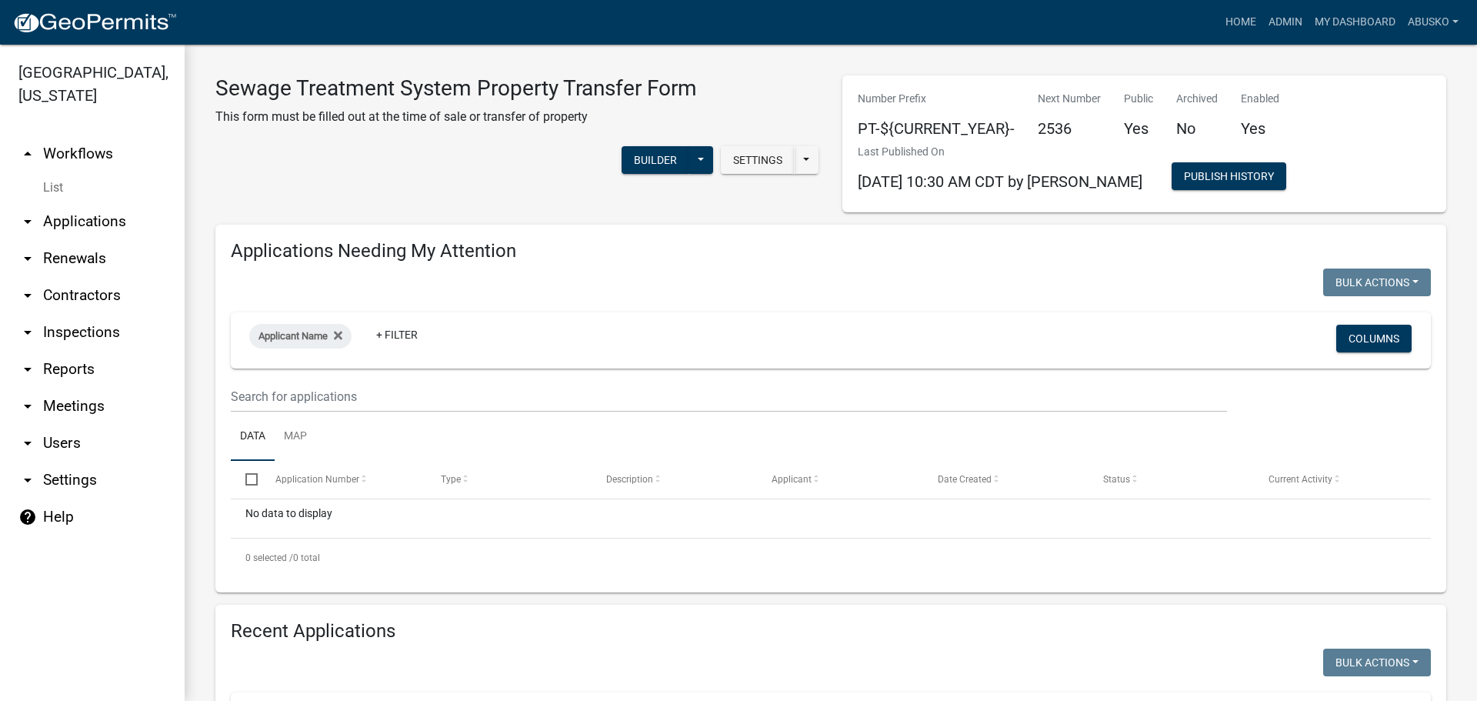
select select "3: 100"
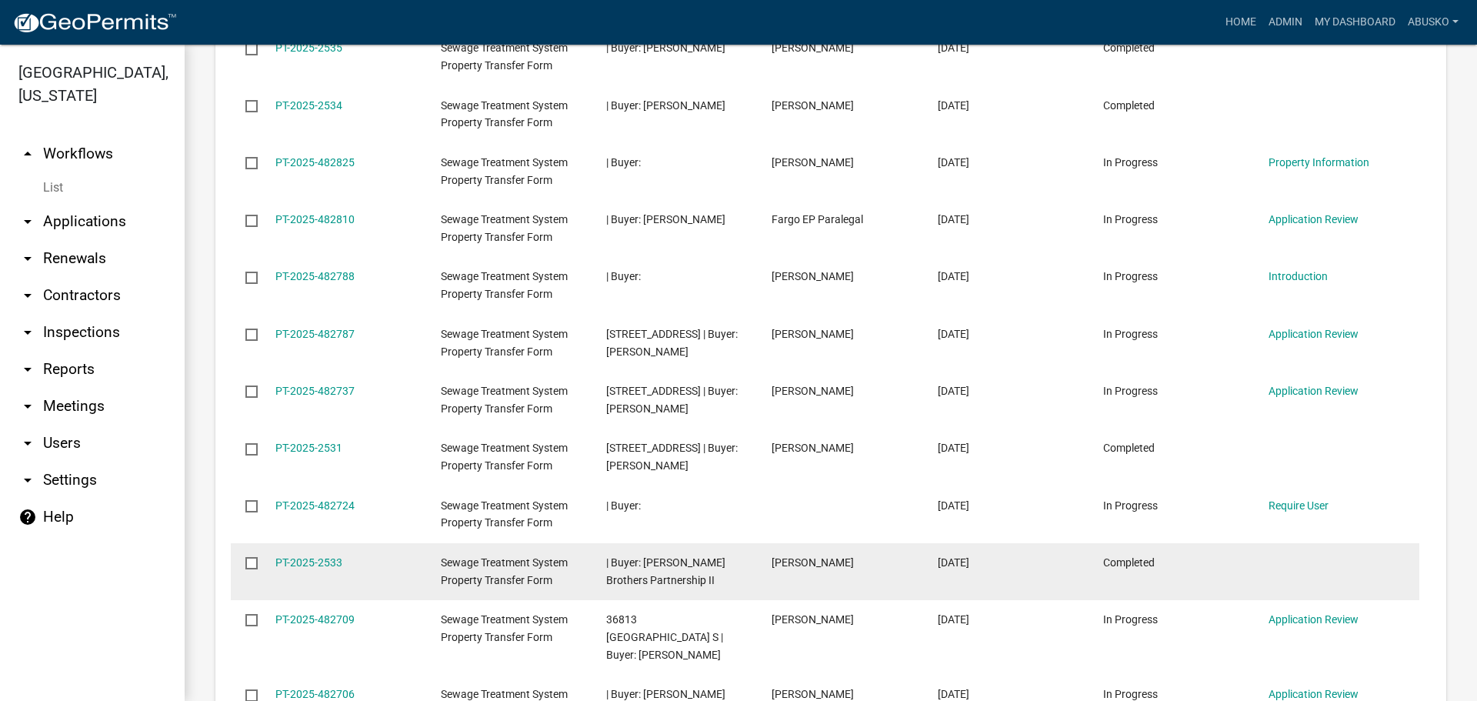
scroll to position [1077, 0]
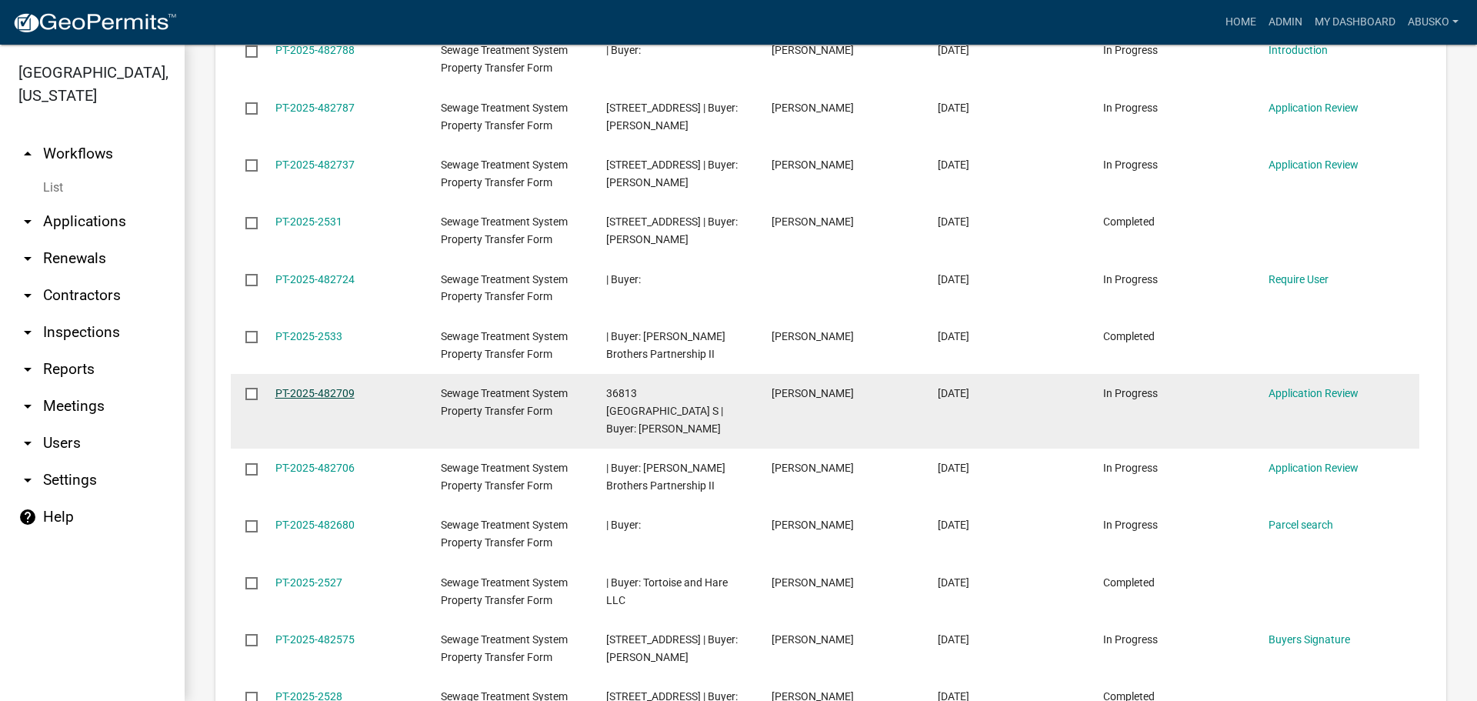
click at [341, 392] on link "PT-2025-482709" at bounding box center [314, 393] width 79 height 12
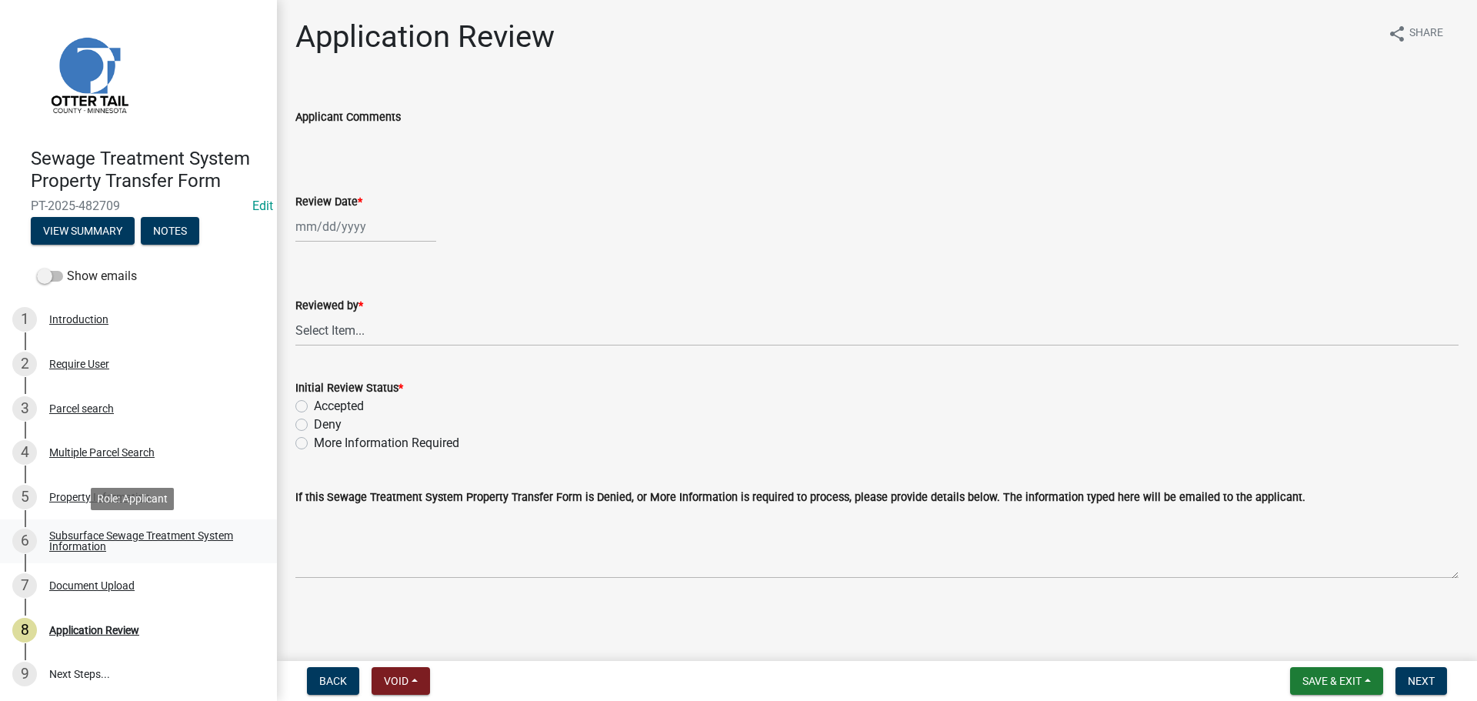
click at [175, 538] on div "Subsurface Sewage Treatment System Information" at bounding box center [150, 541] width 203 height 22
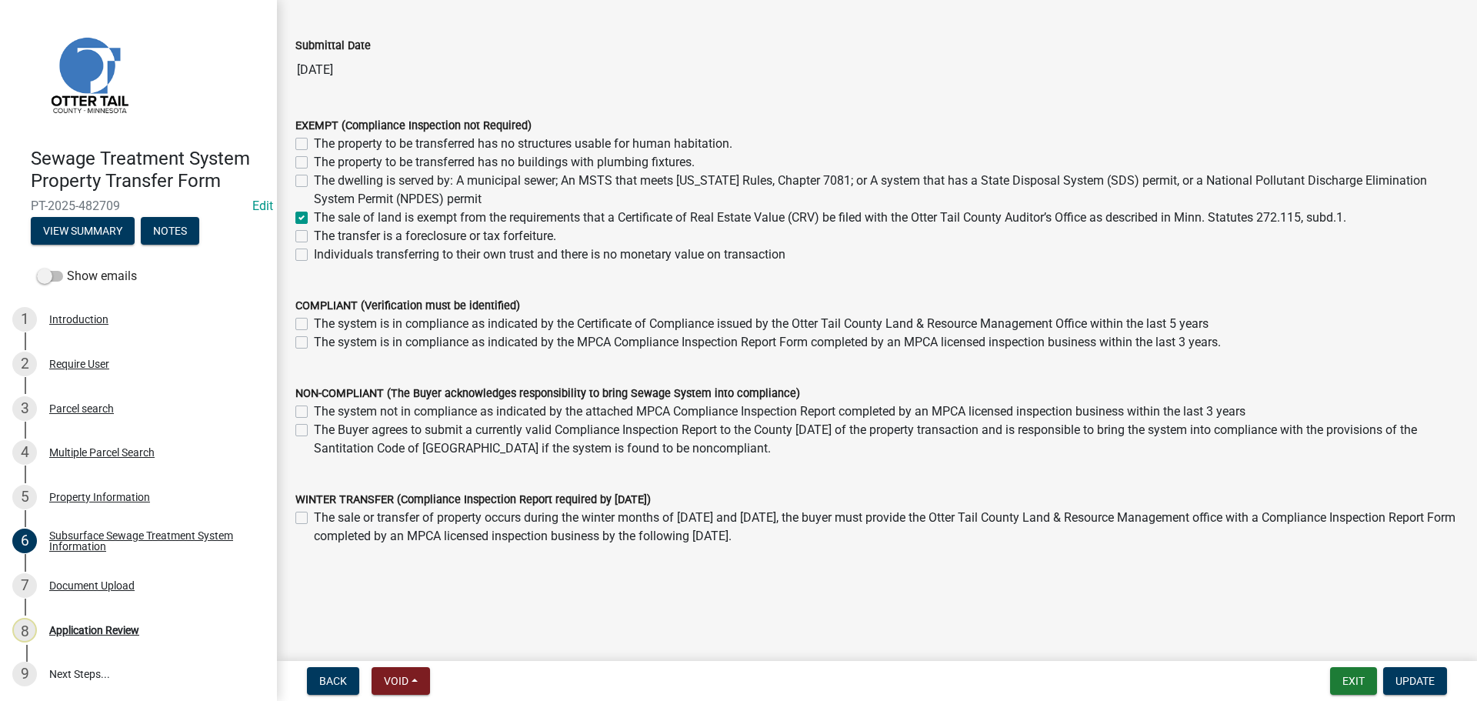
scroll to position [110, 0]
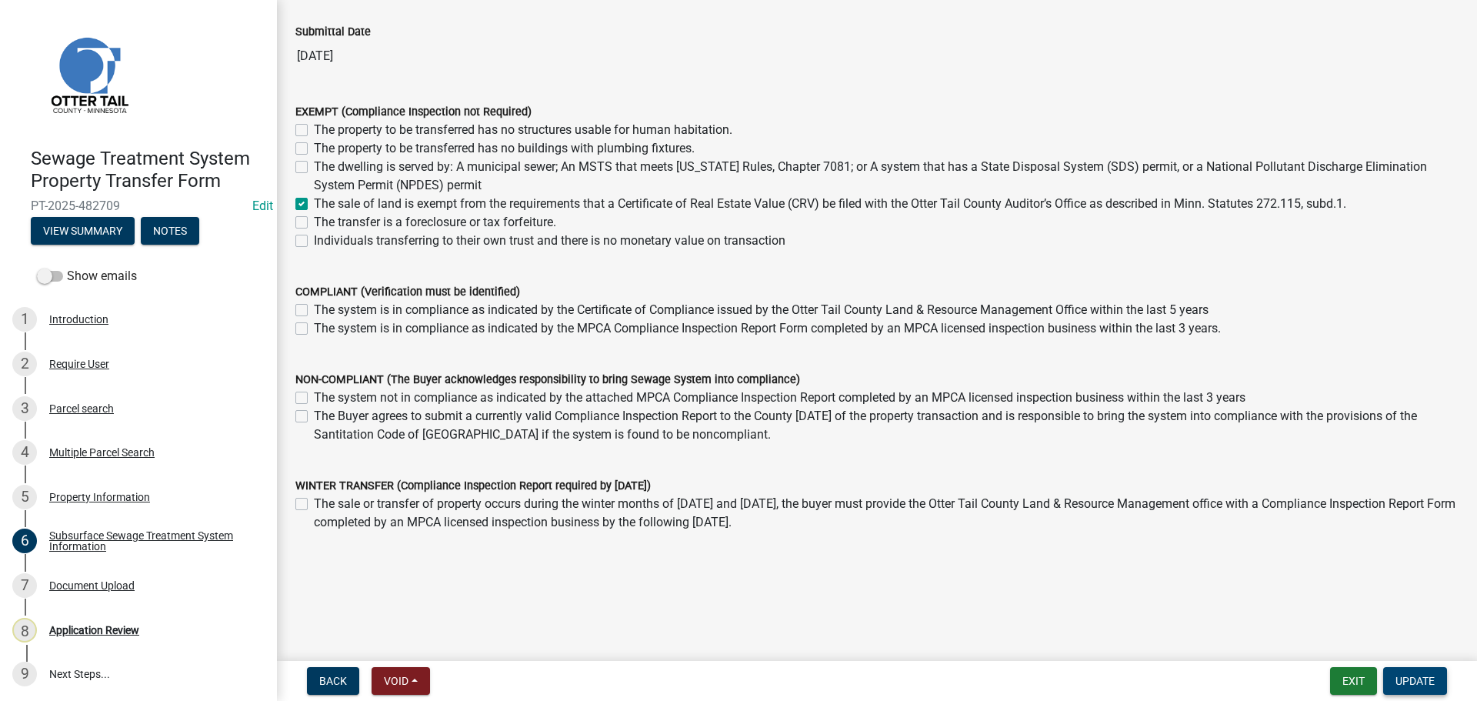
click at [1403, 682] on span "Update" at bounding box center [1415, 681] width 39 height 12
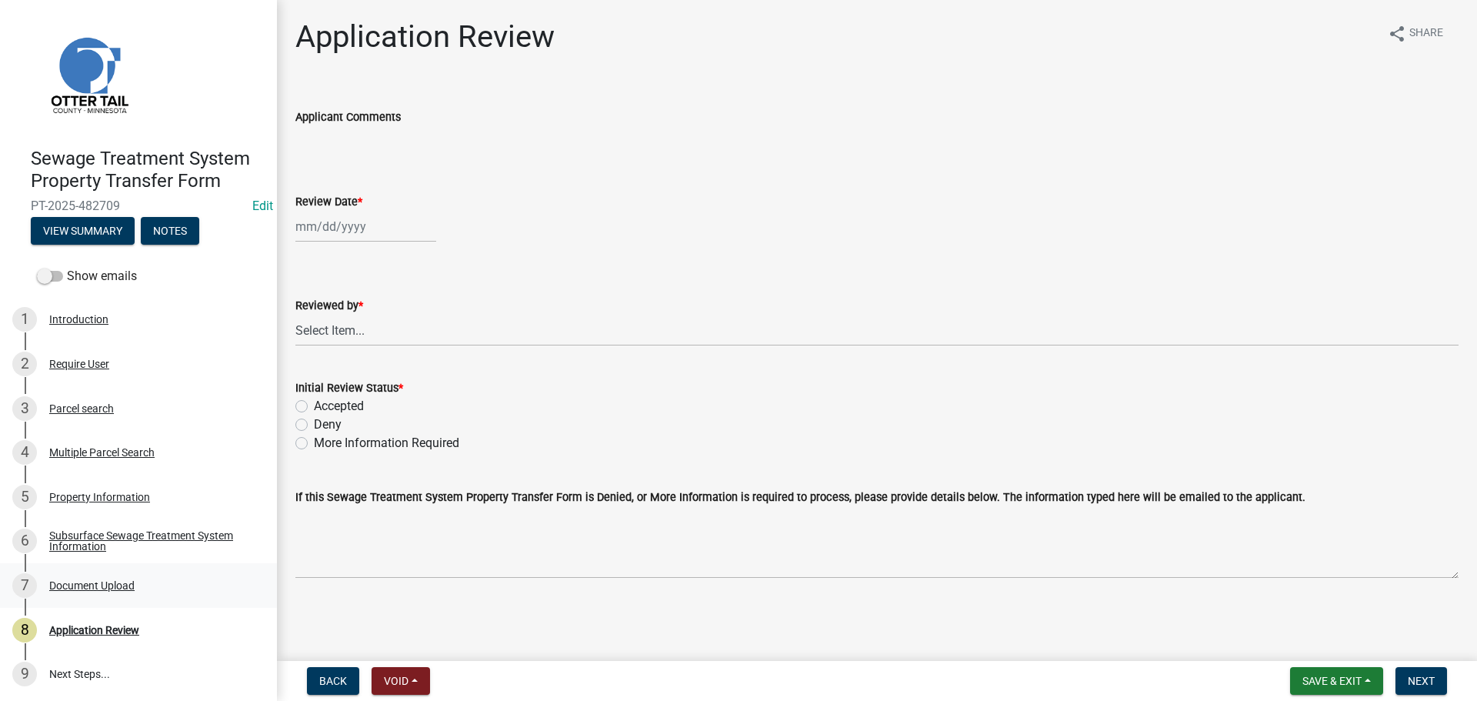
click at [93, 577] on div "7 Document Upload" at bounding box center [132, 585] width 240 height 25
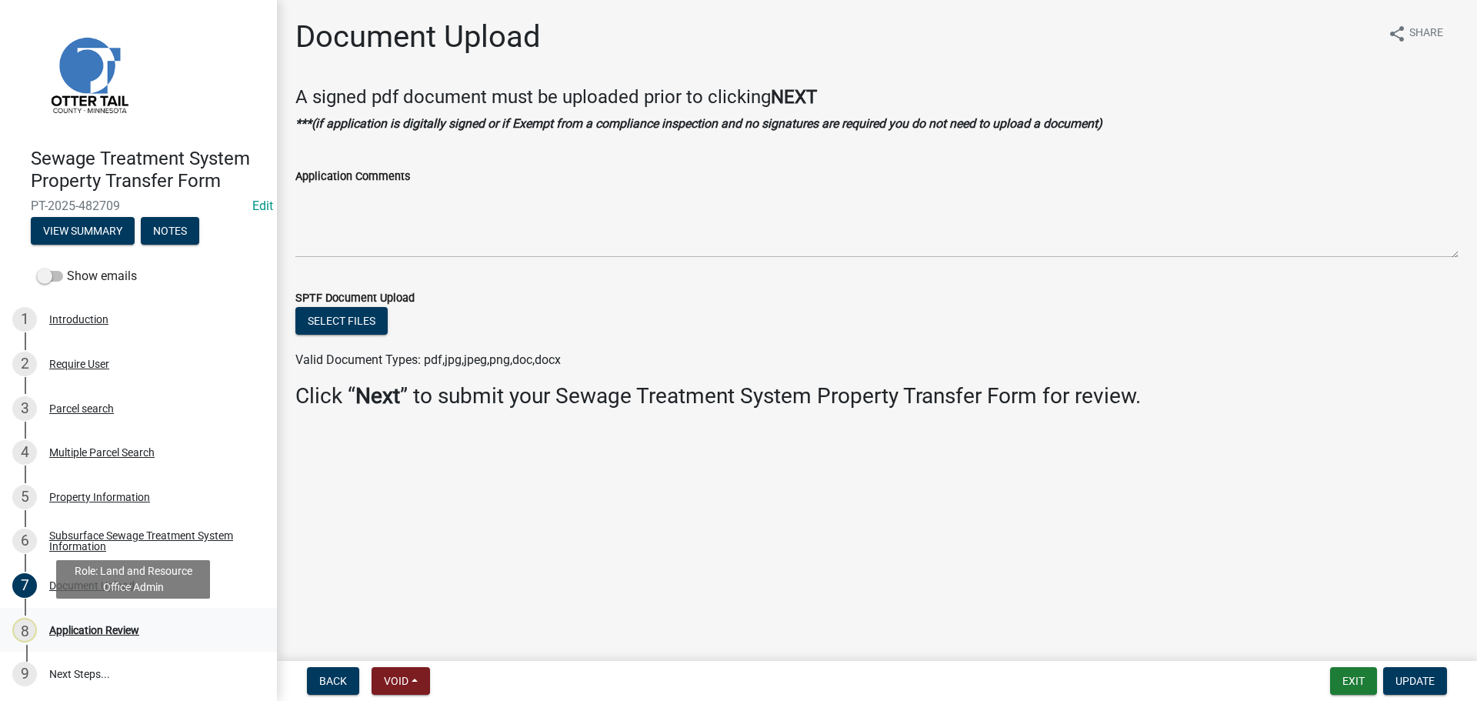
click at [108, 625] on div "Application Review" at bounding box center [94, 630] width 90 height 11
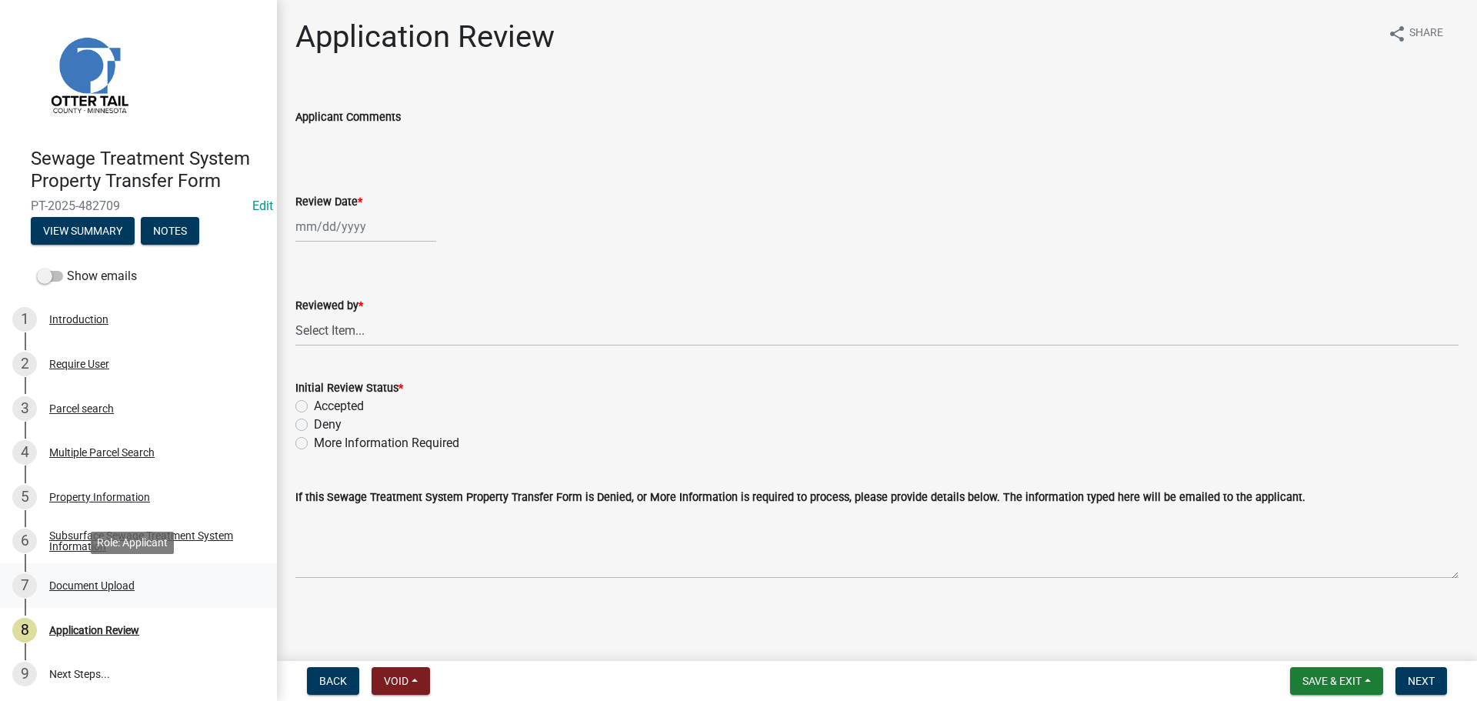
click at [91, 580] on div "Document Upload" at bounding box center [91, 585] width 85 height 11
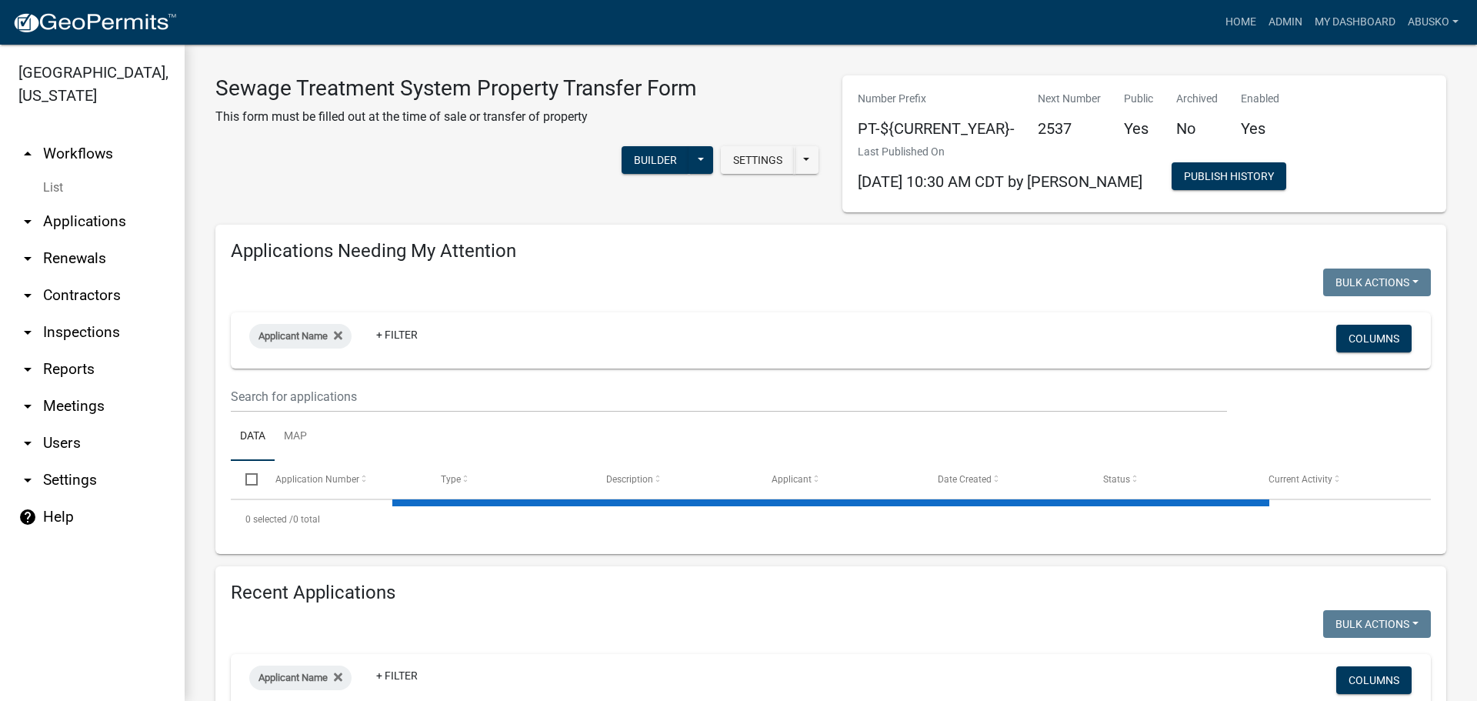
select select "3: 100"
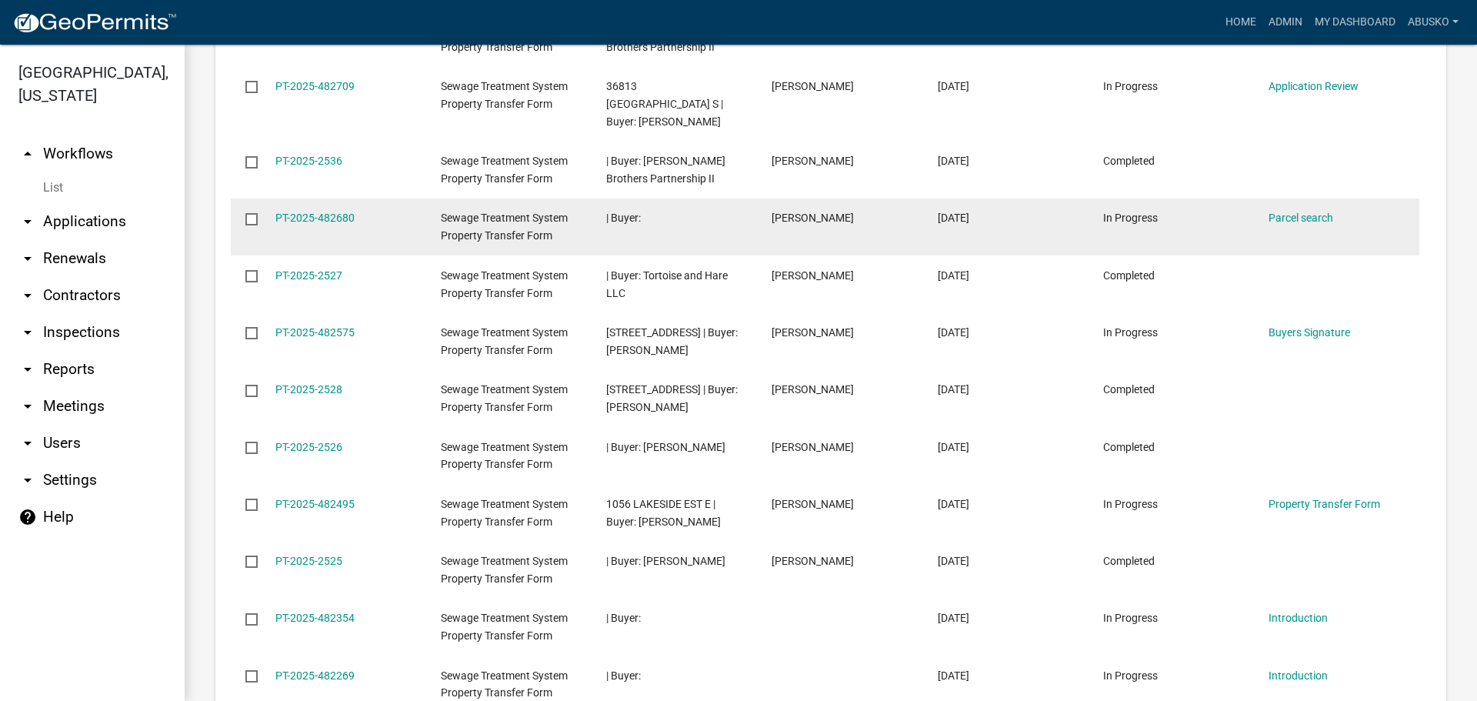
scroll to position [1385, 0]
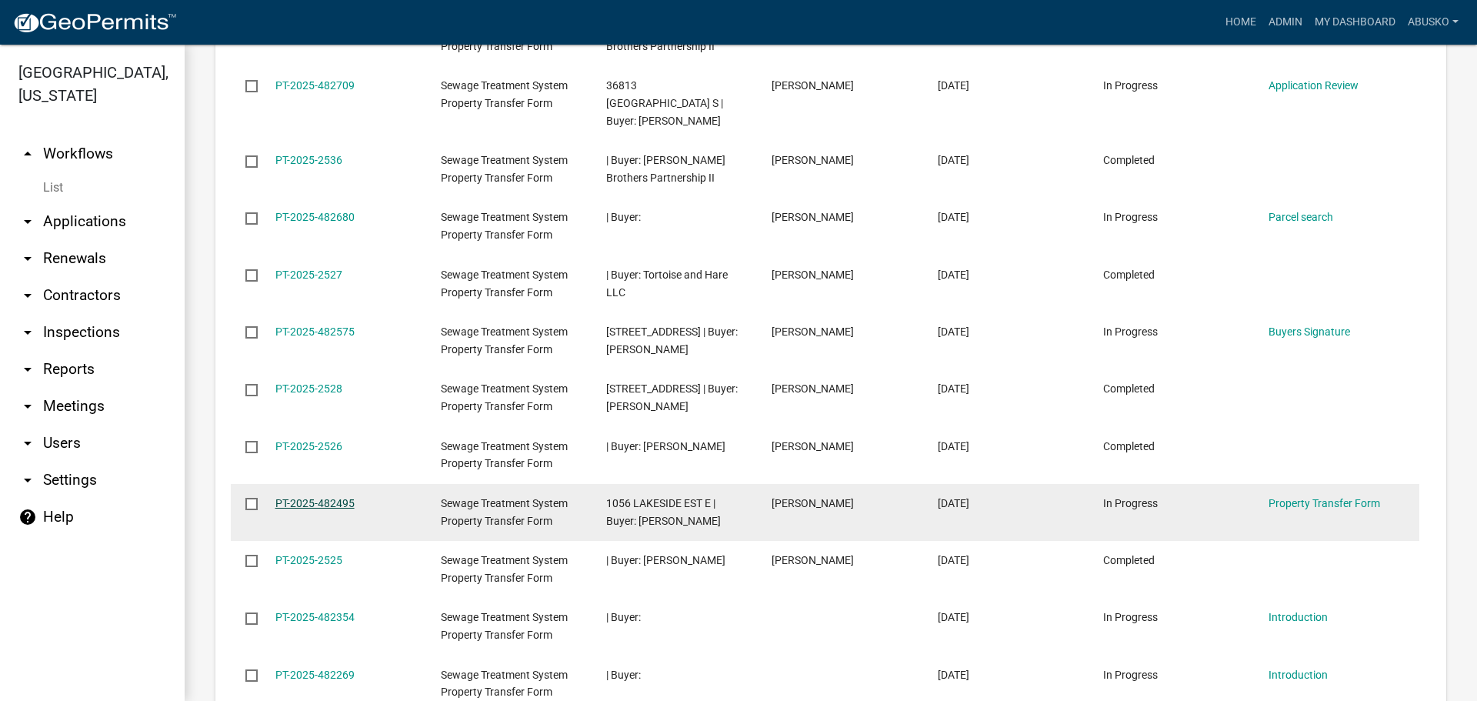
click at [325, 499] on link "PT-2025-482495" at bounding box center [314, 503] width 79 height 12
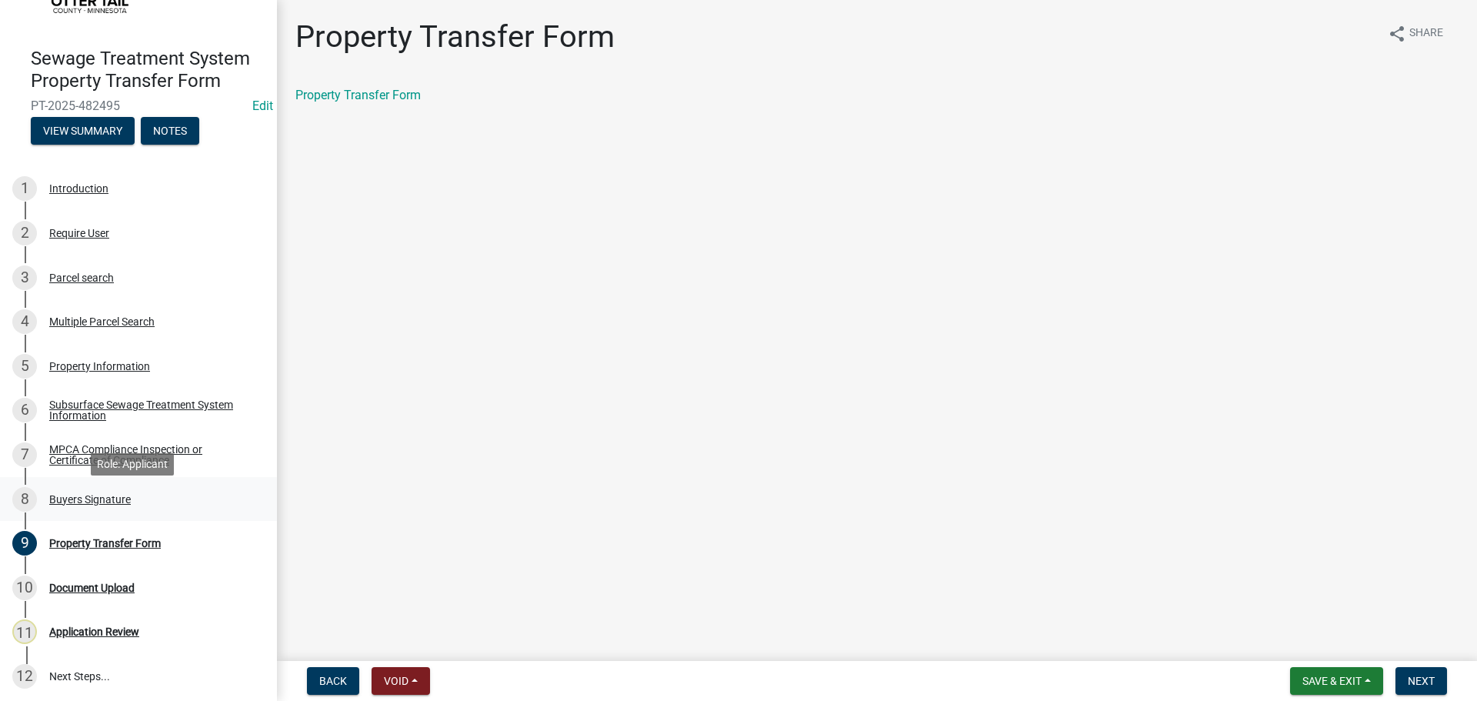
scroll to position [104, 0]
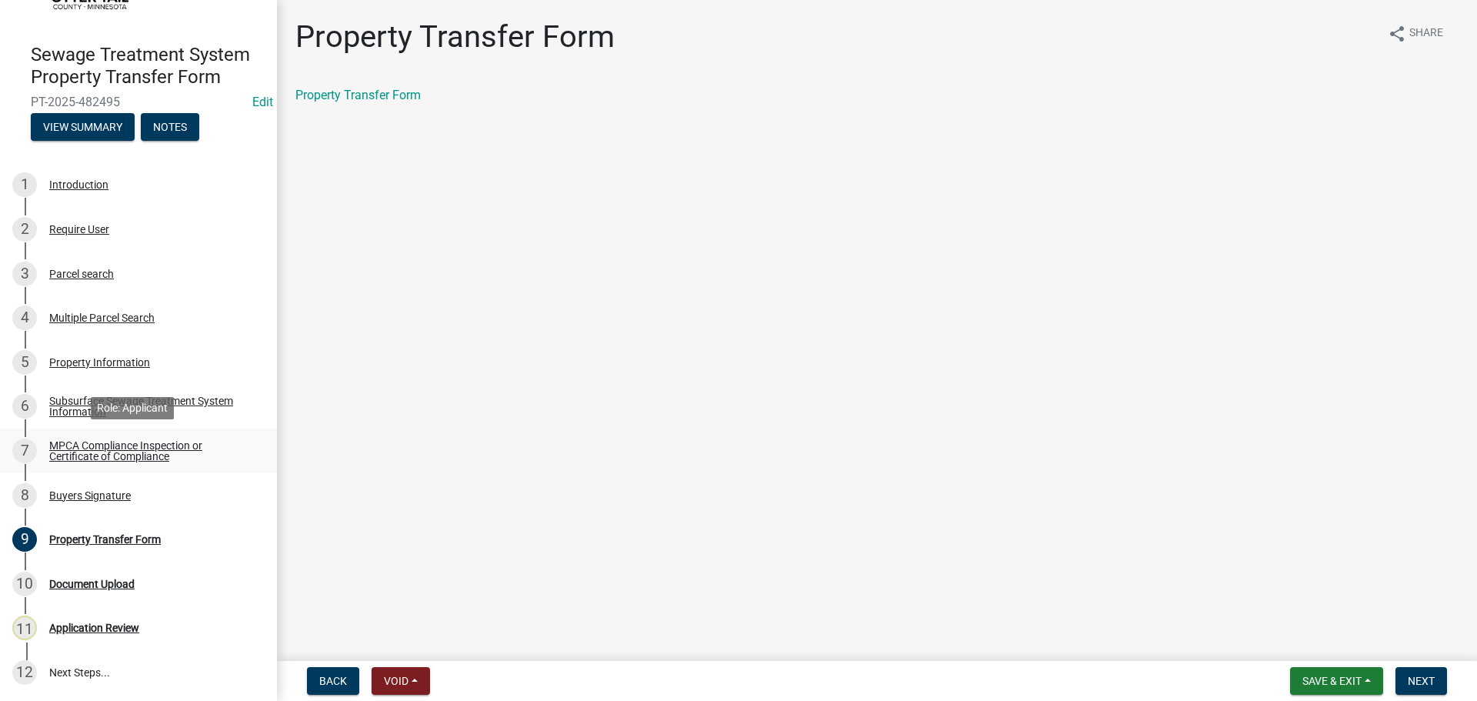
click at [80, 449] on div "MPCA Compliance Inspection or Certificate of Compliance" at bounding box center [150, 451] width 203 height 22
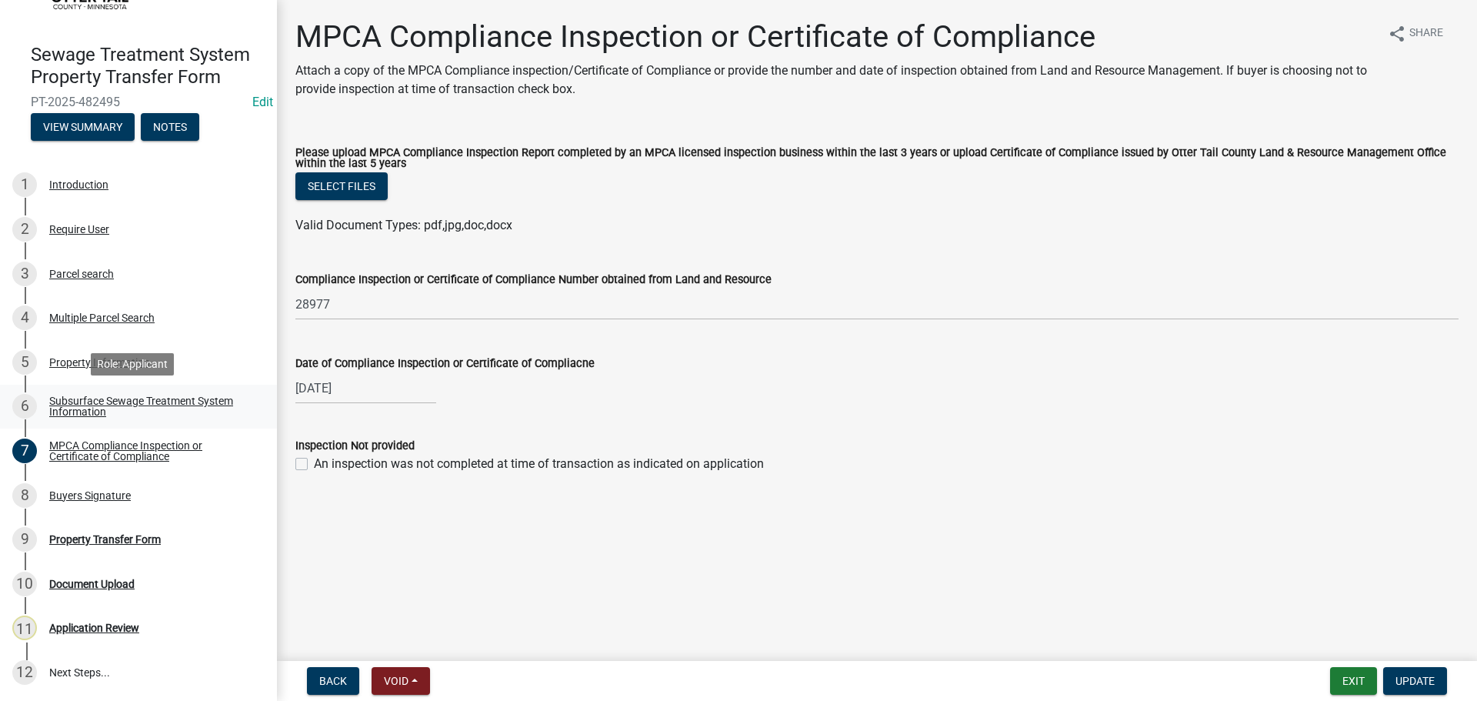
click at [157, 391] on link "6 Subsurface Sewage Treatment System Information" at bounding box center [138, 407] width 277 height 45
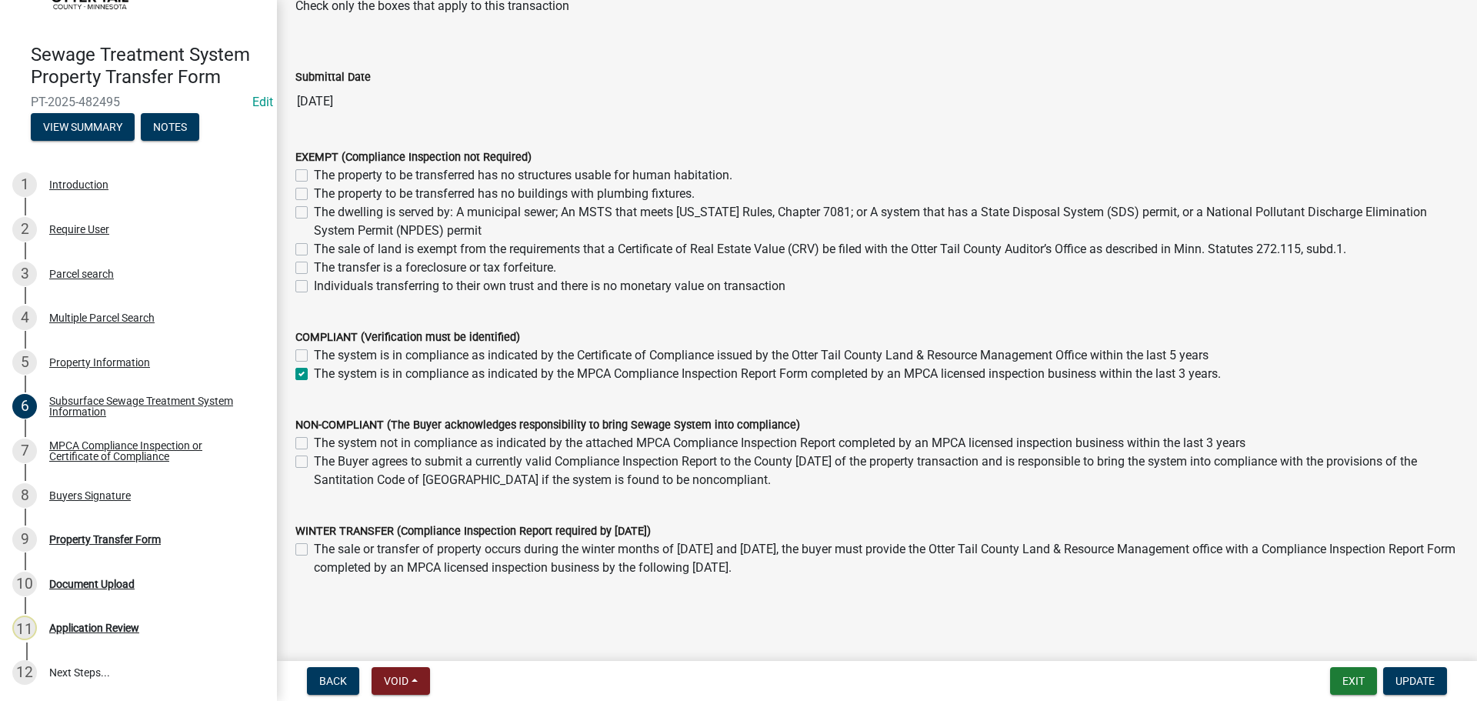
scroll to position [110, 0]
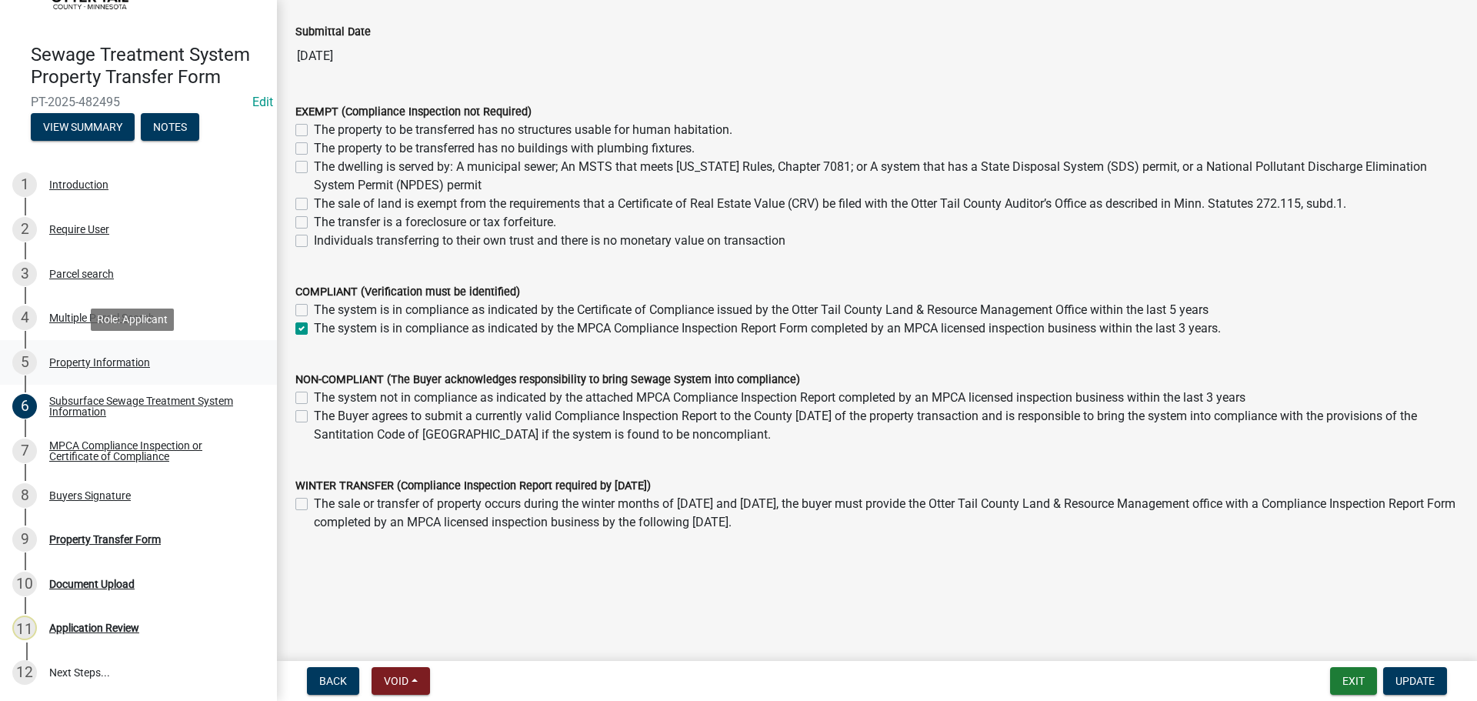
click at [131, 362] on div "Property Information" at bounding box center [99, 362] width 101 height 11
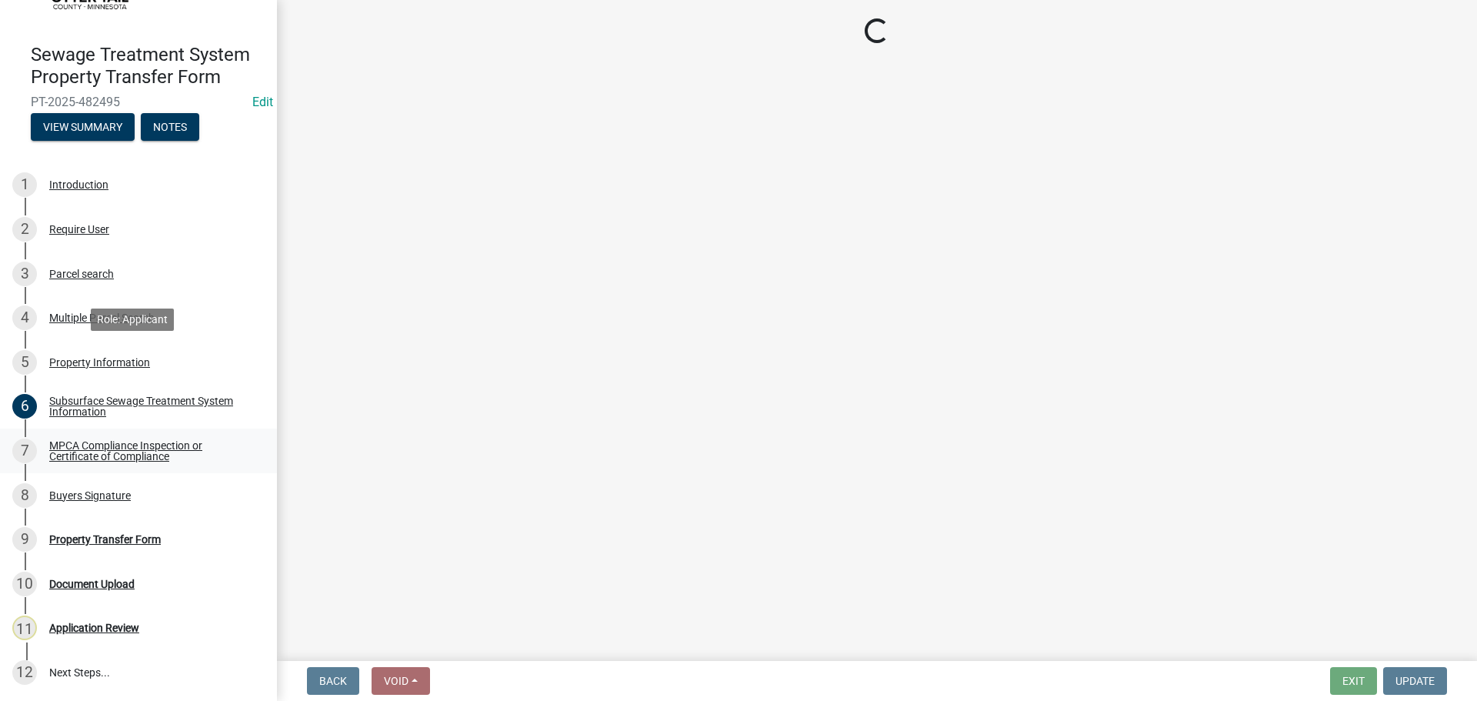
scroll to position [0, 0]
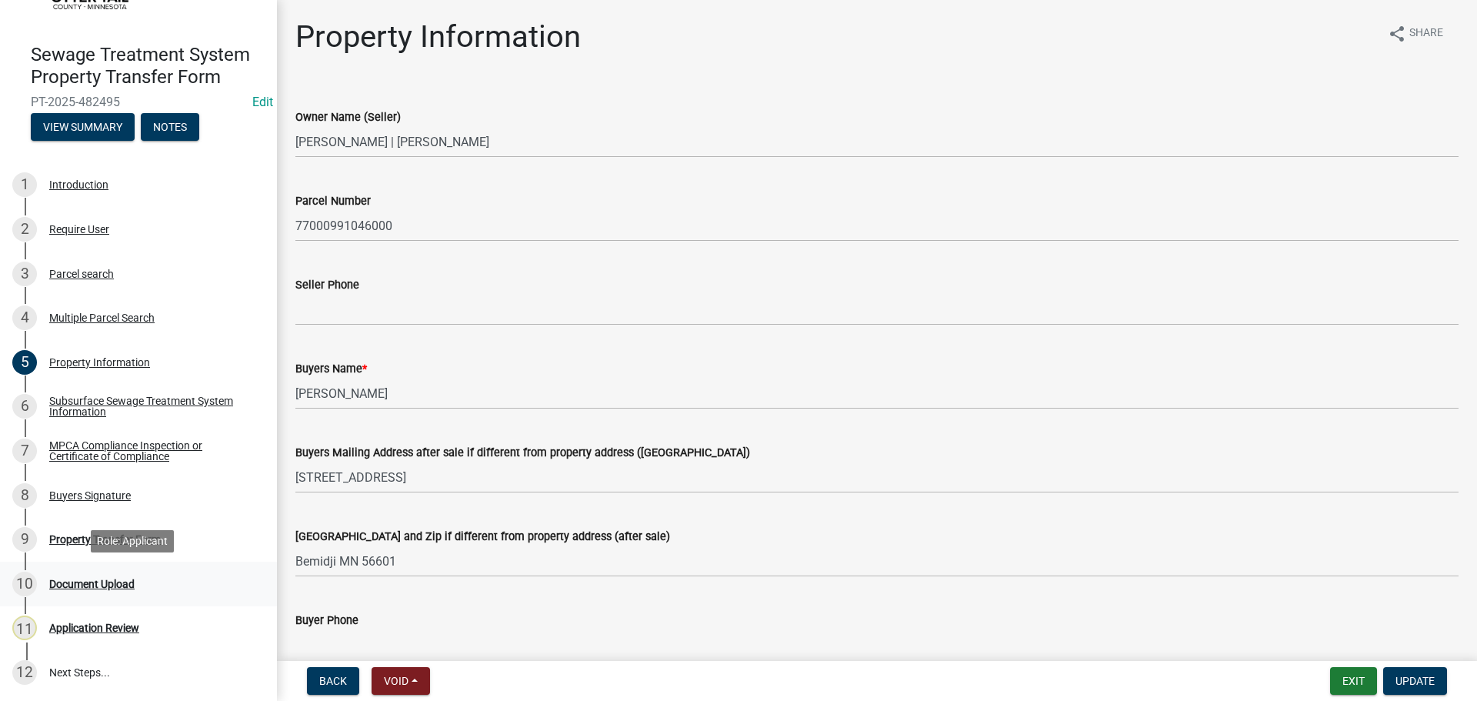
click at [118, 581] on div "Document Upload" at bounding box center [91, 584] width 85 height 11
click at [95, 496] on div "Buyers Signature" at bounding box center [90, 495] width 82 height 11
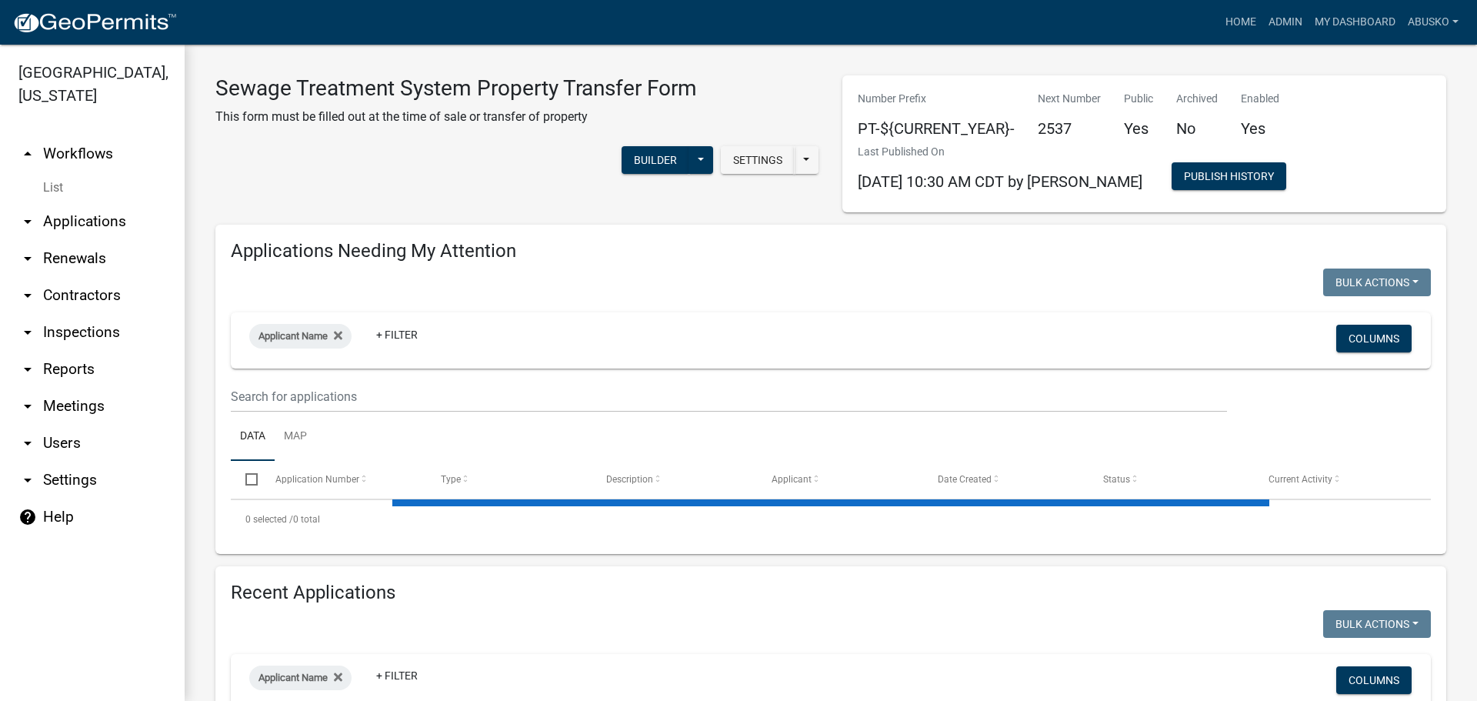
select select "3: 100"
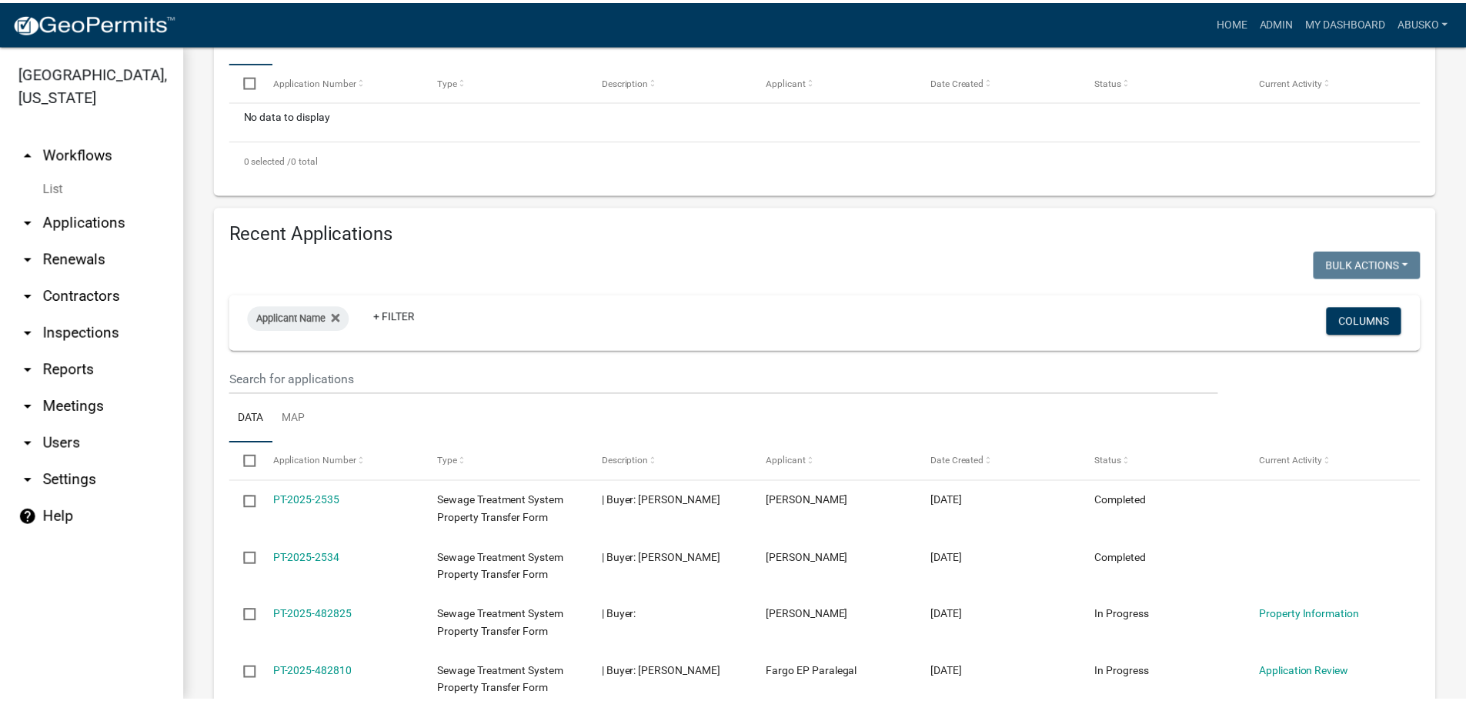
scroll to position [462, 0]
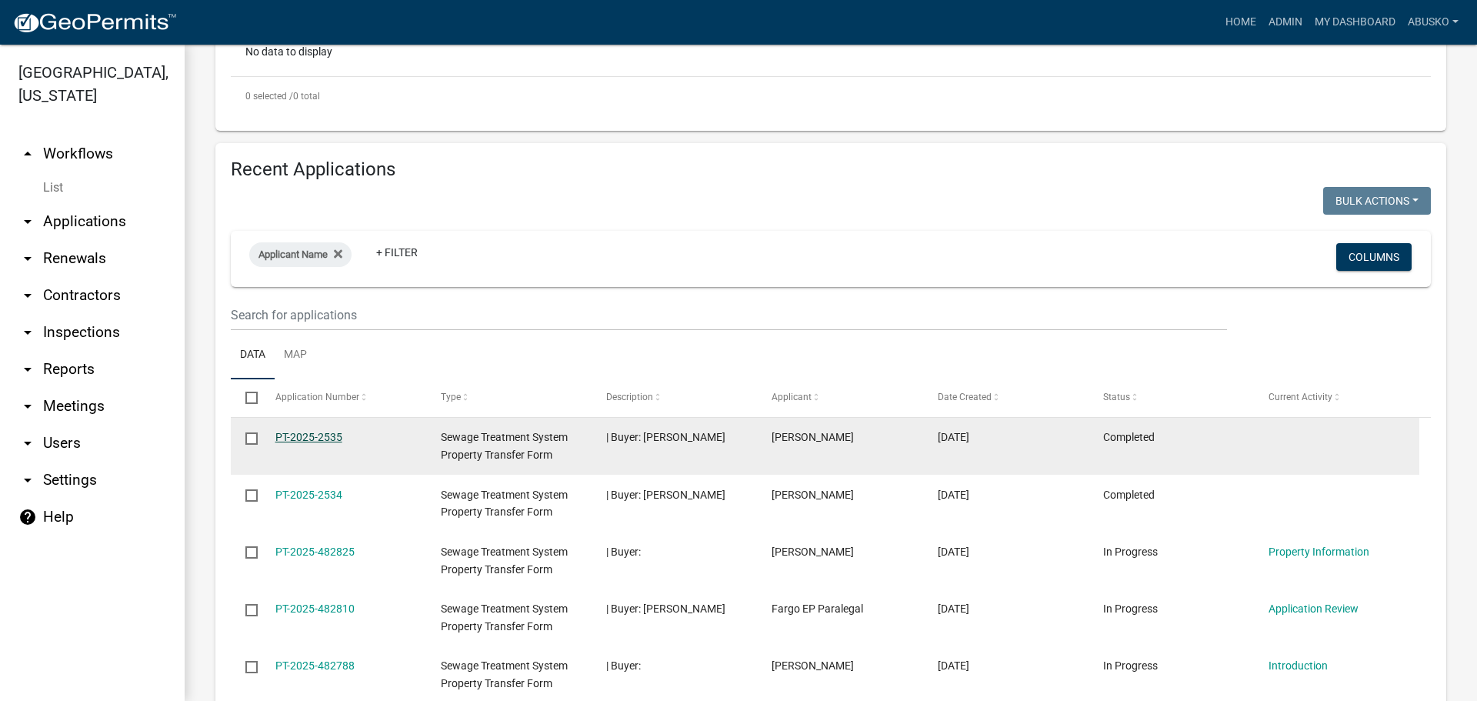
click at [298, 433] on link "PT-2025-2535" at bounding box center [308, 437] width 67 height 12
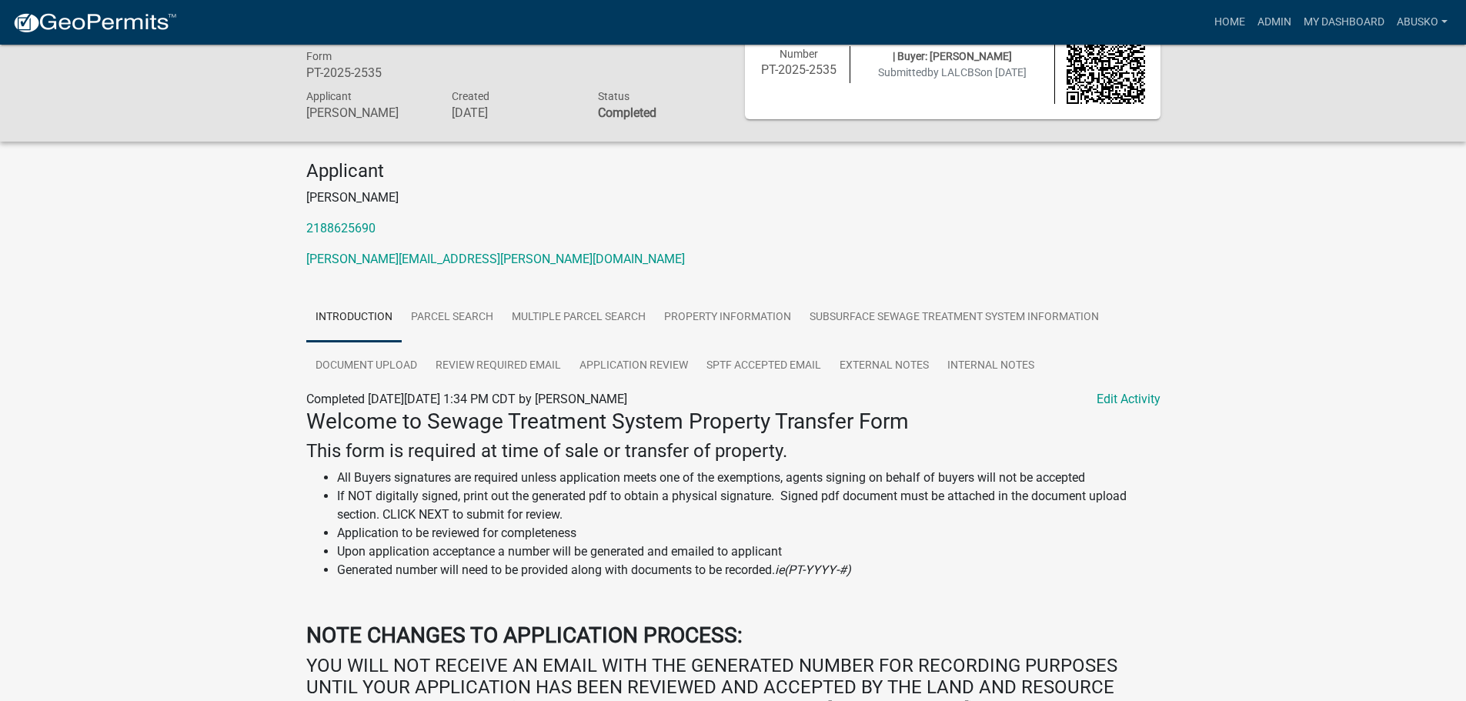
scroll to position [77, 0]
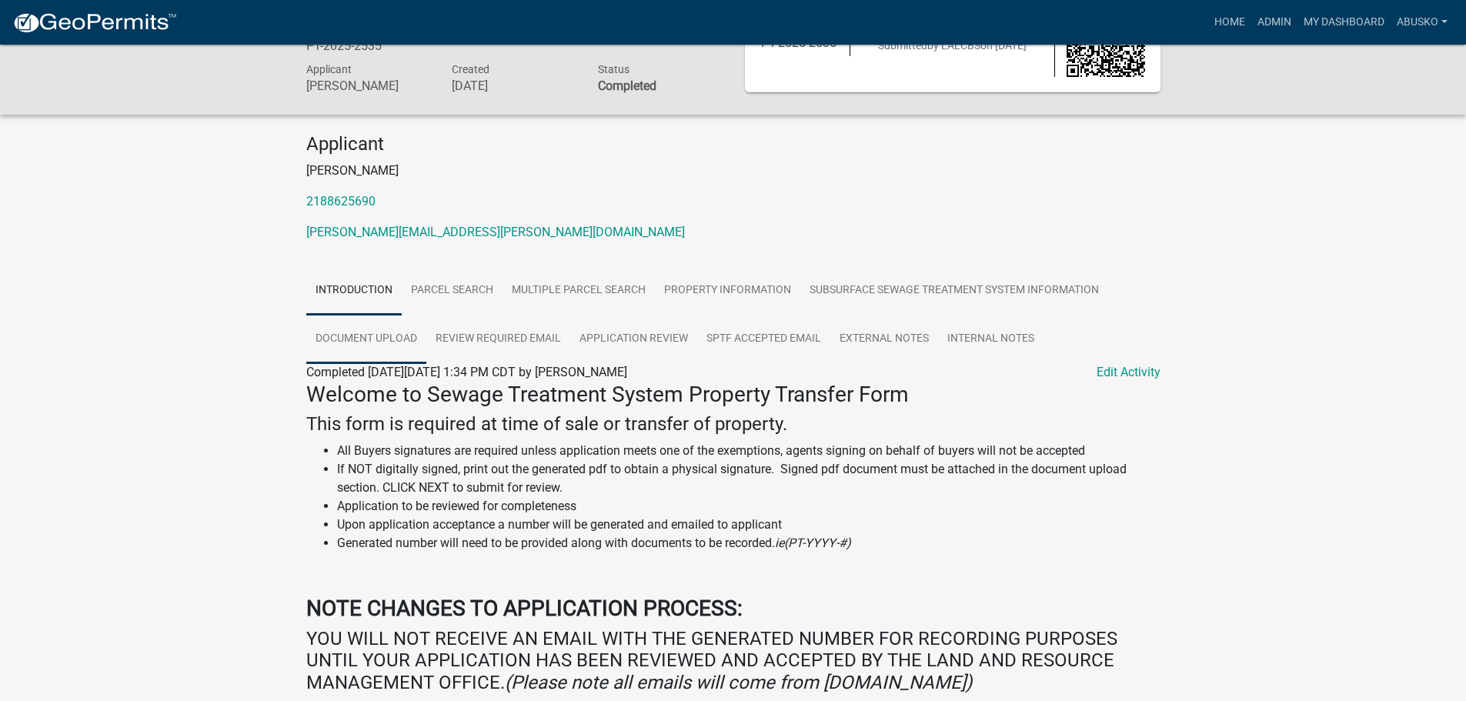
click at [355, 336] on link "Document Upload" at bounding box center [366, 339] width 120 height 49
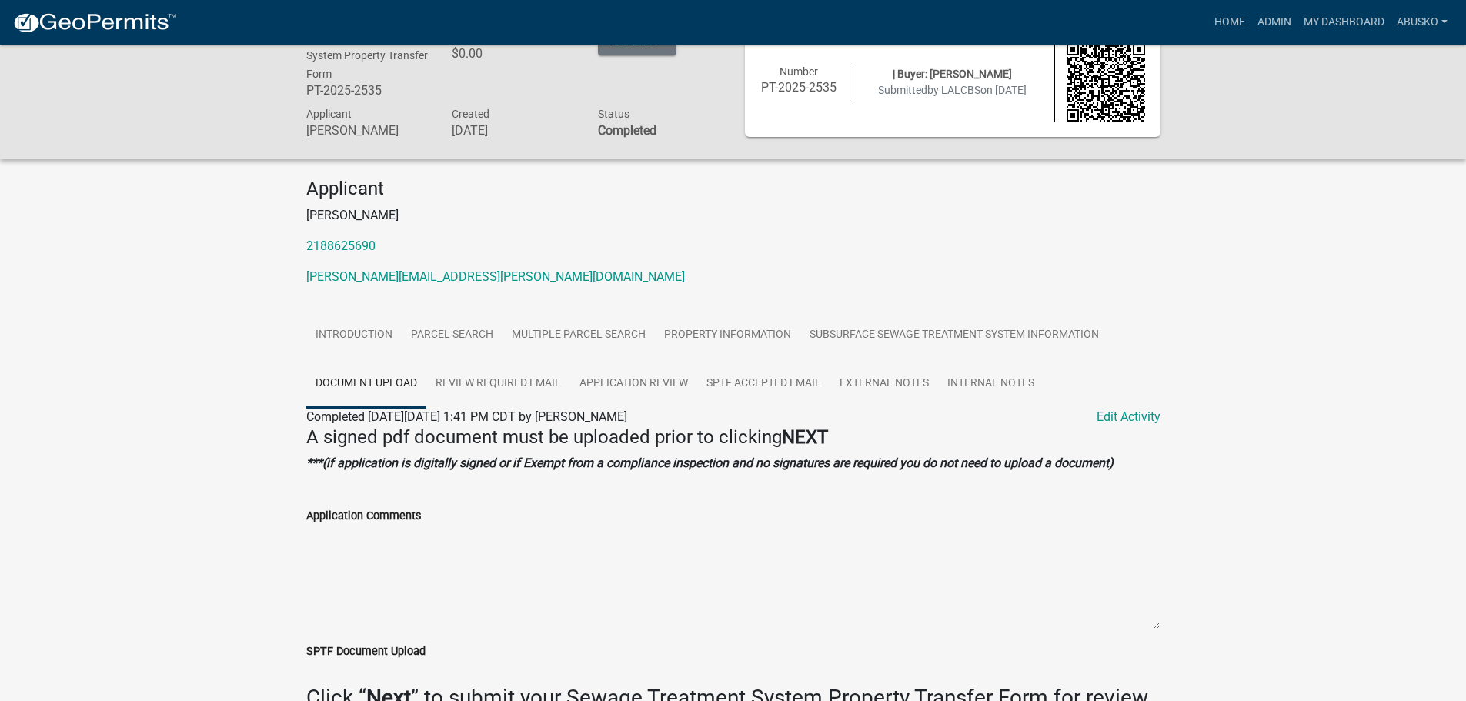
scroll to position [0, 0]
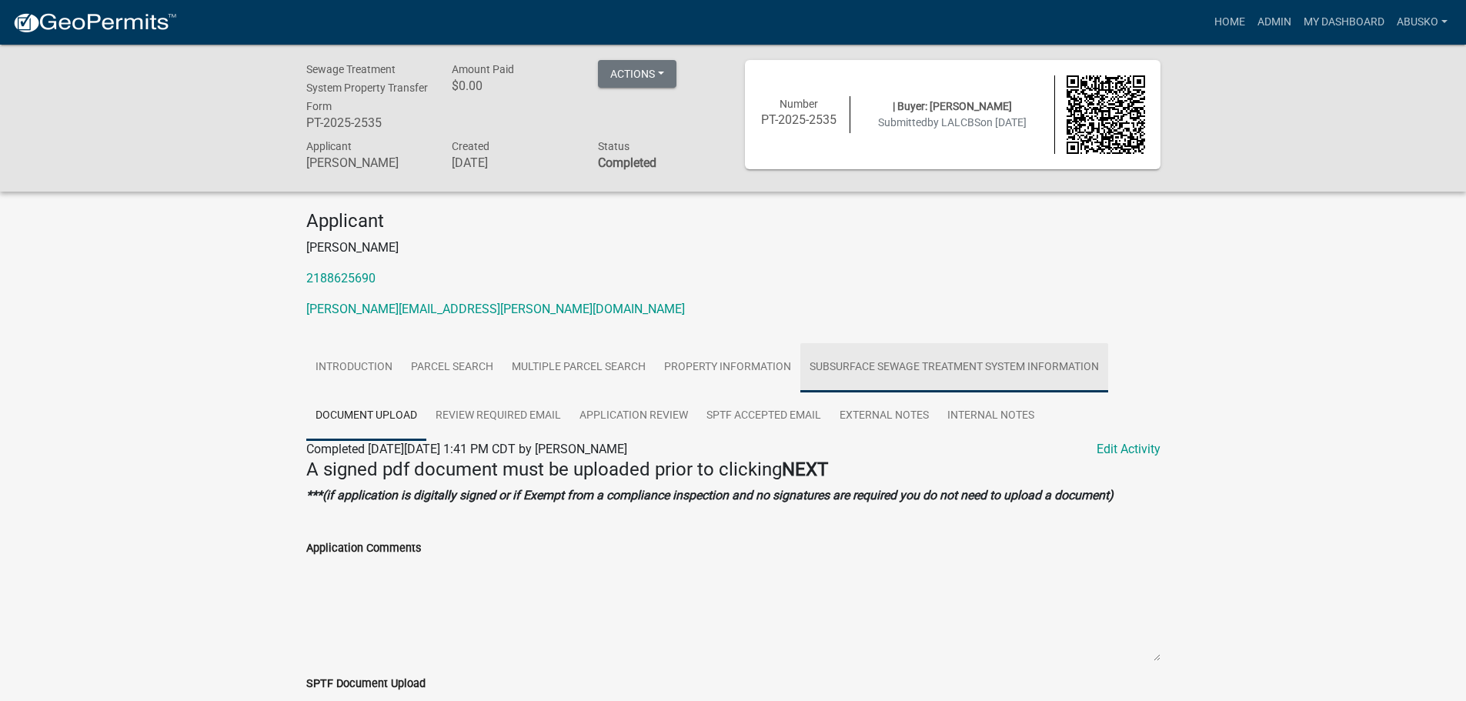
click at [930, 362] on link "Subsurface Sewage Treatment System Information" at bounding box center [954, 367] width 308 height 49
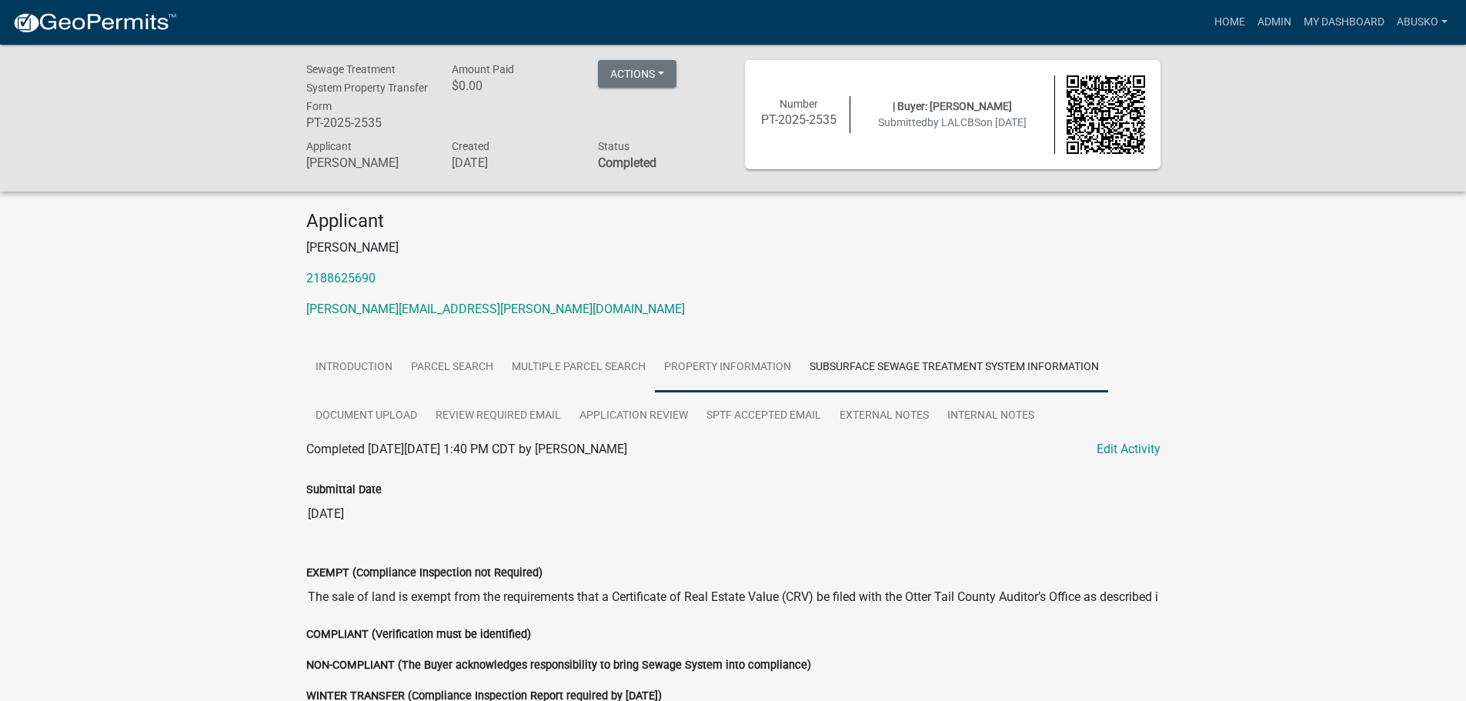
click at [754, 358] on link "Property Information" at bounding box center [727, 367] width 145 height 49
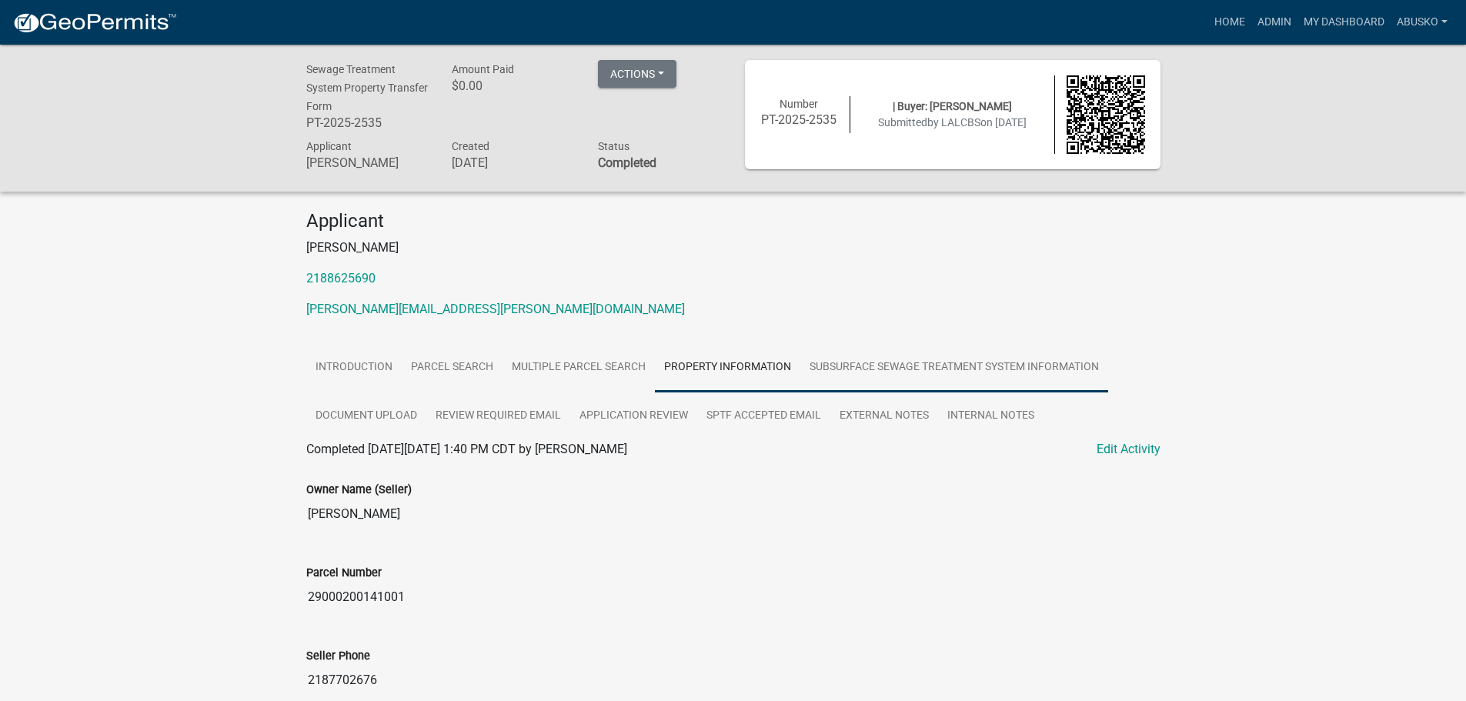
click at [880, 361] on link "Subsurface Sewage Treatment System Information" at bounding box center [954, 367] width 308 height 49
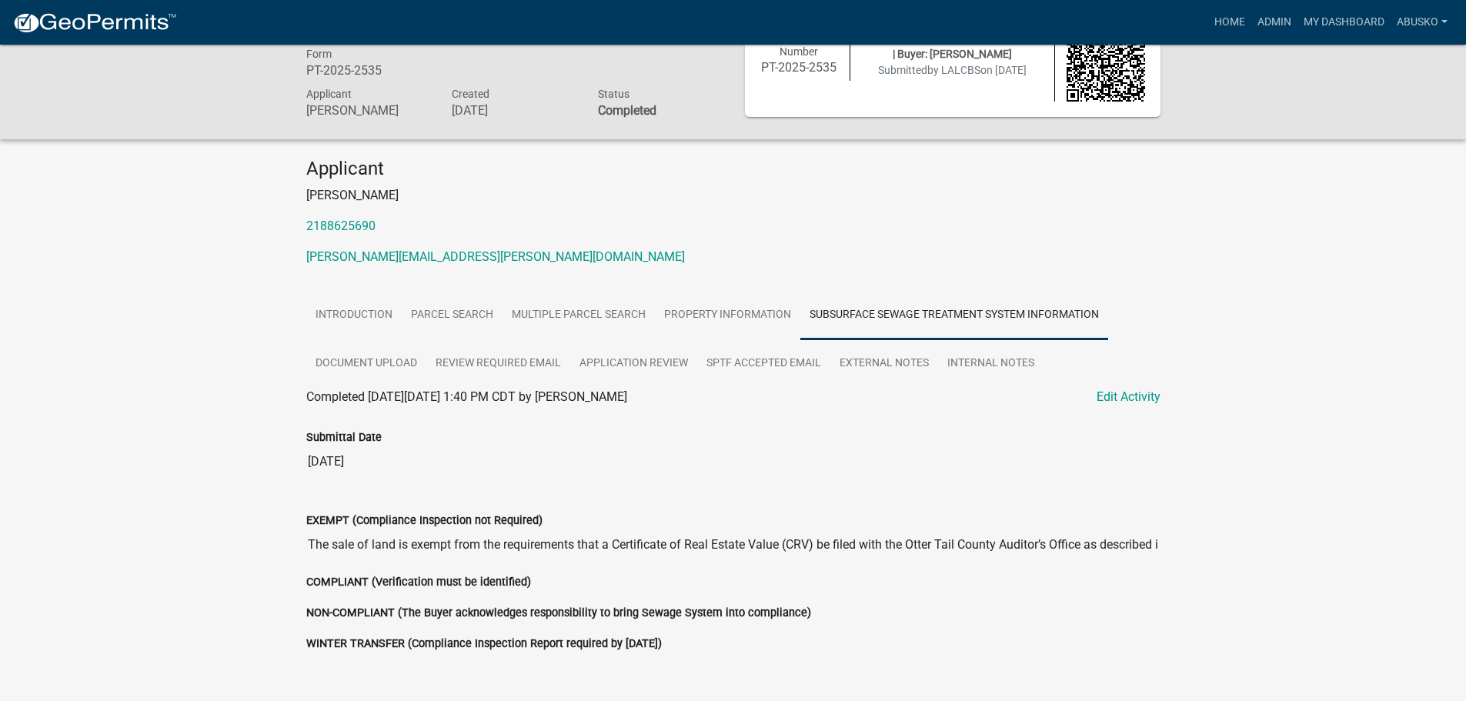
scroll to position [130, 0]
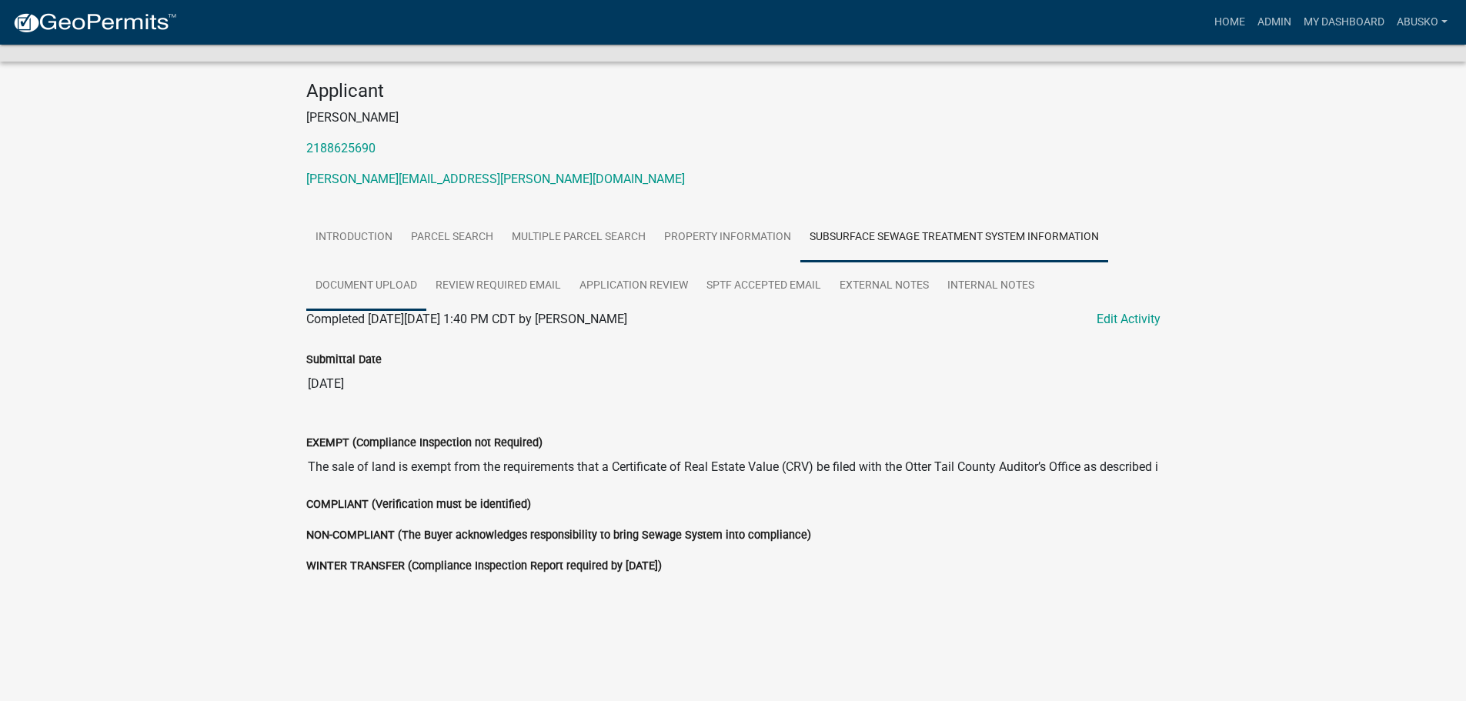
click at [378, 285] on link "Document Upload" at bounding box center [366, 286] width 120 height 49
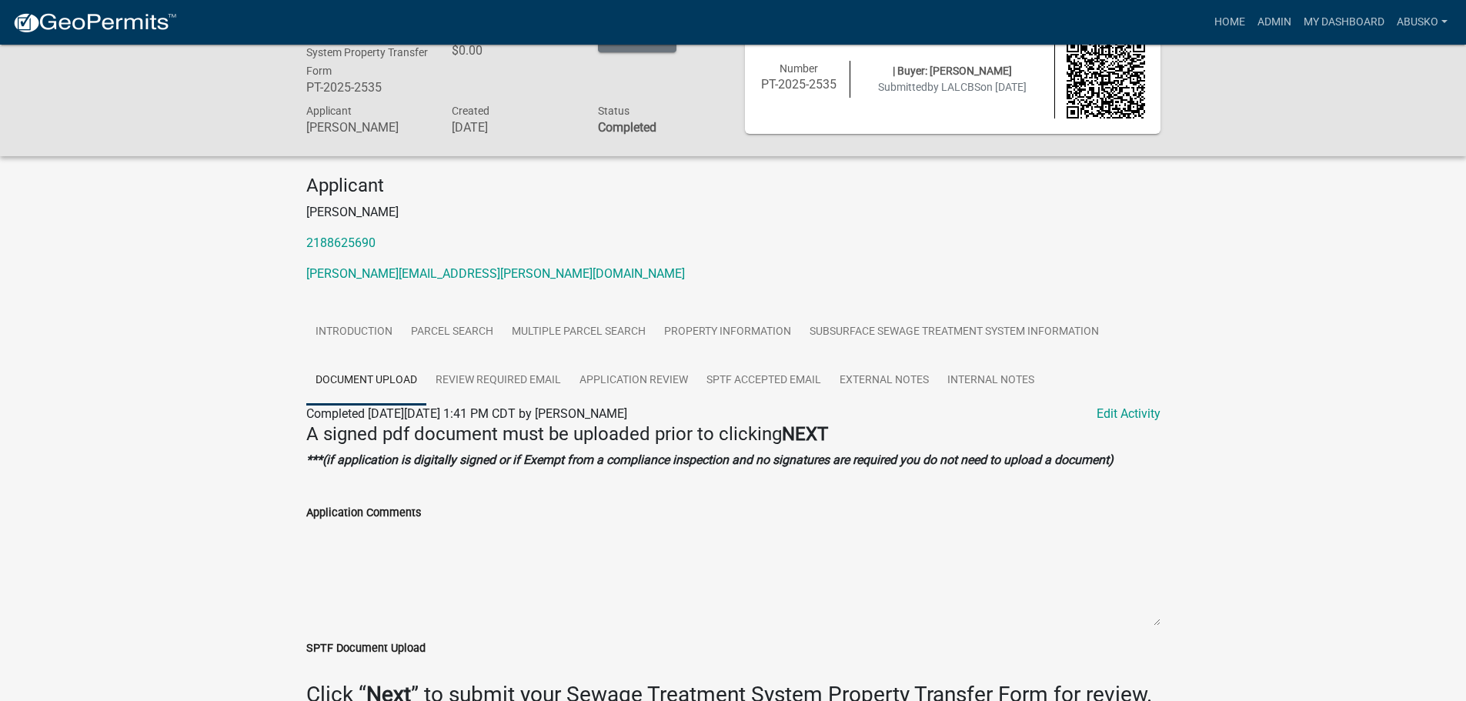
scroll to position [0, 0]
